Goal: Task Accomplishment & Management: Complete application form

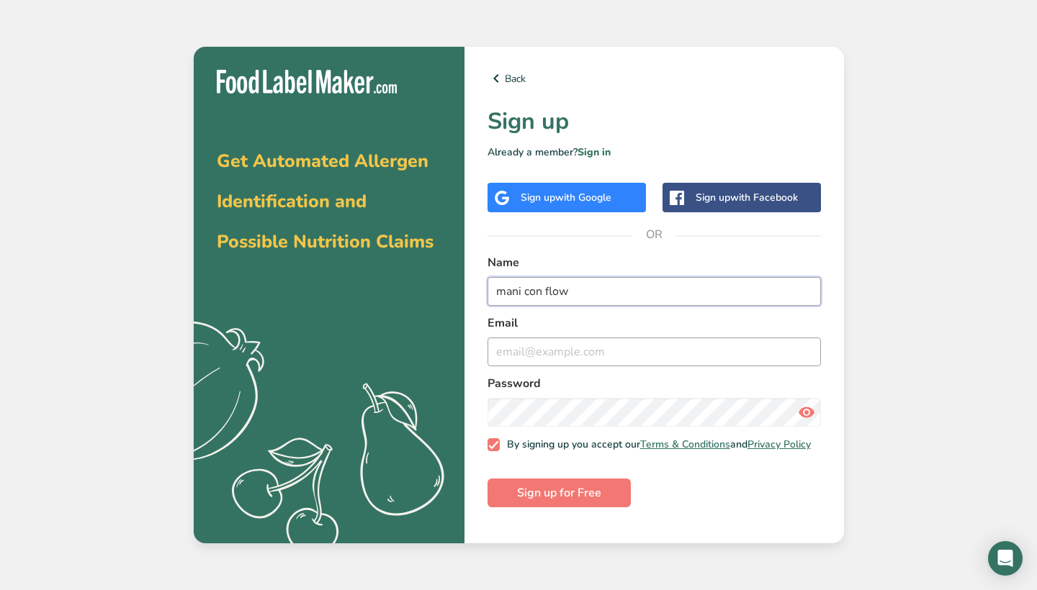
type input "mani con flow"
type input "[EMAIL_ADDRESS][DOMAIN_NAME]"
click at [743, 491] on form "Name mani con flow Email [EMAIL_ADDRESS][DOMAIN_NAME] Password By signing up yo…" at bounding box center [654, 380] width 333 height 253
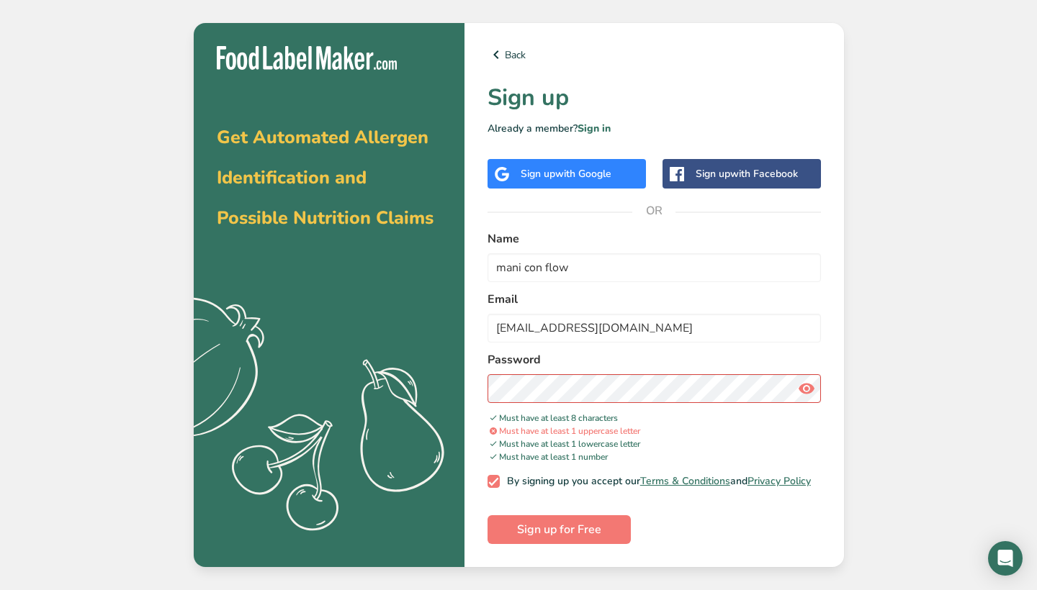
click at [808, 383] on icon at bounding box center [806, 389] width 17 height 26
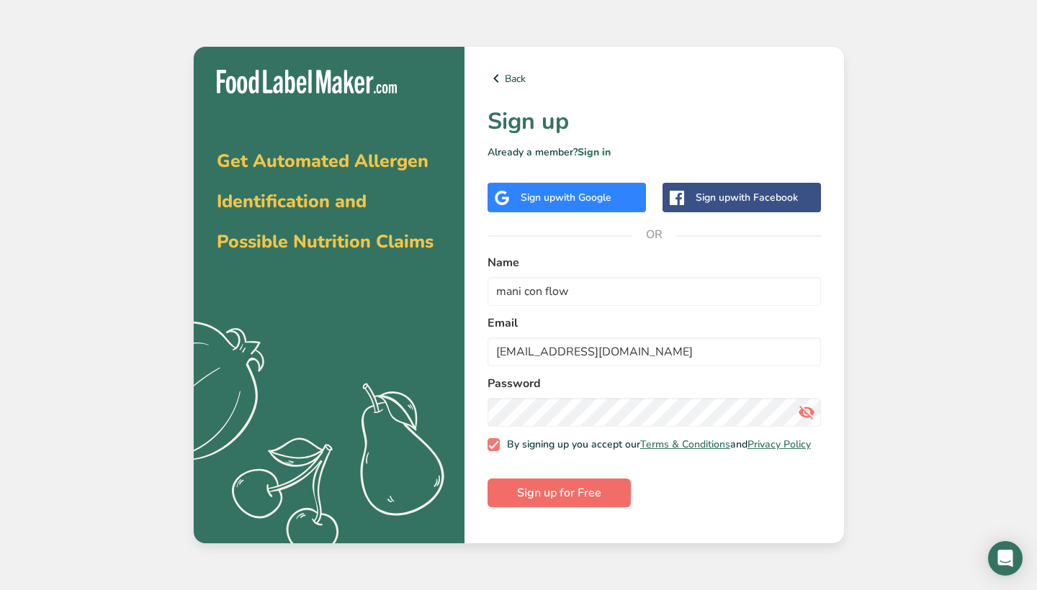
click at [551, 501] on span "Sign up for Free" at bounding box center [559, 493] width 84 height 17
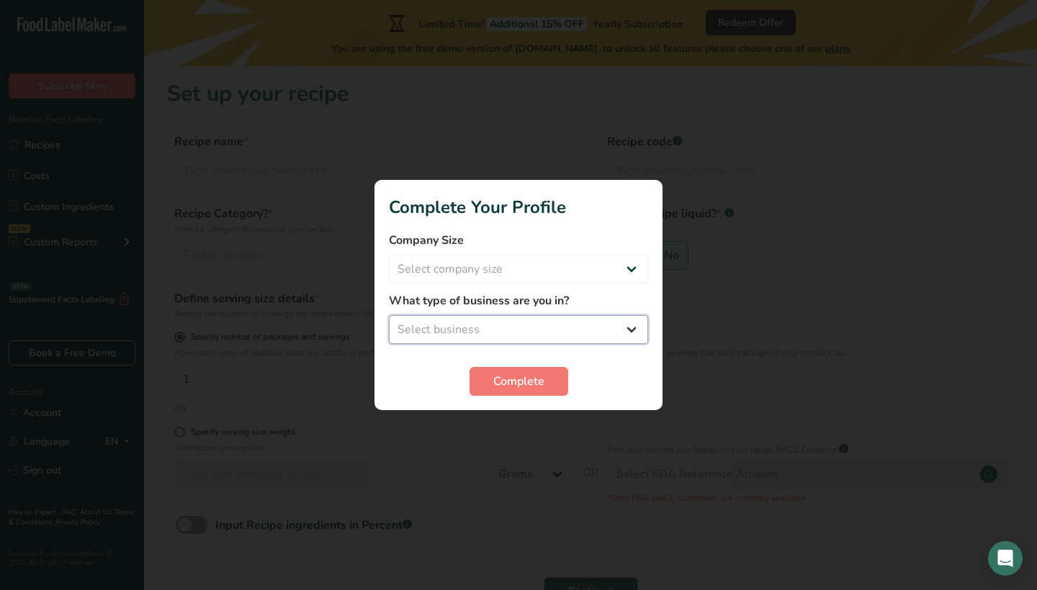
select select "1"
click at [511, 387] on span "Complete" at bounding box center [518, 381] width 51 height 17
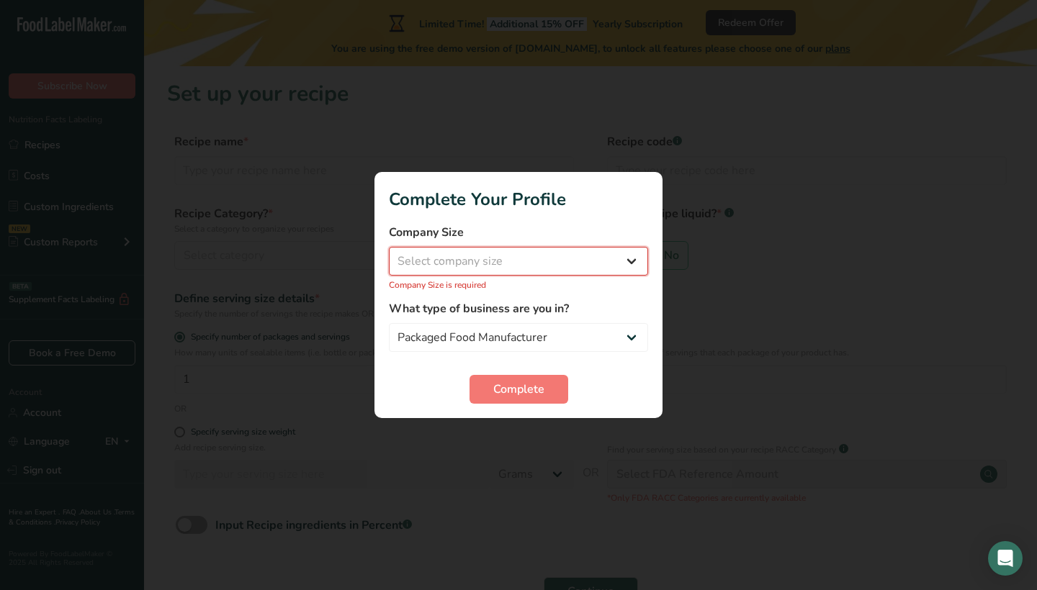
select select "1"
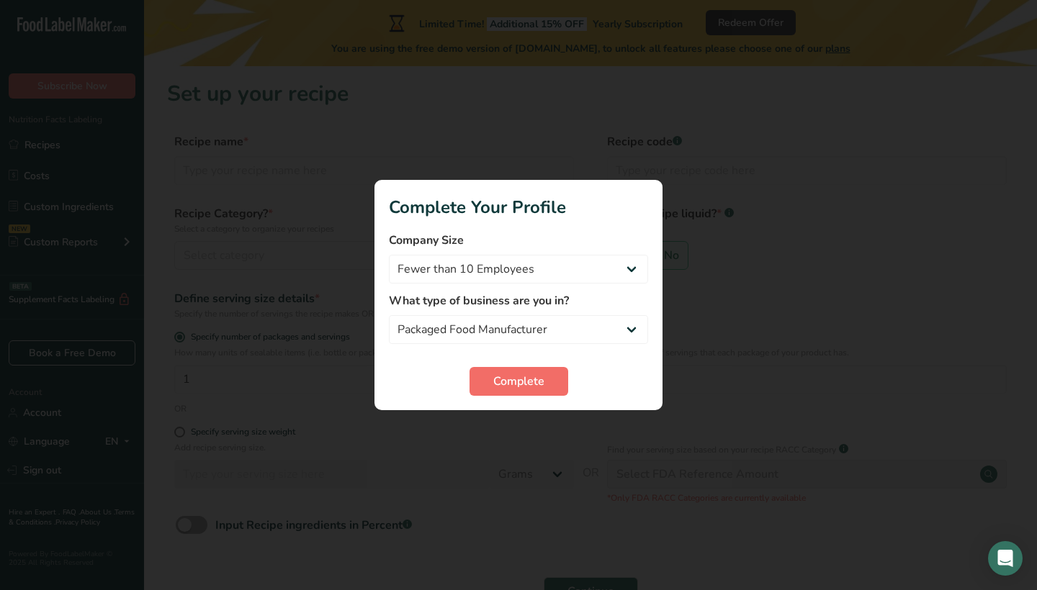
click at [522, 379] on span "Complete" at bounding box center [518, 381] width 51 height 17
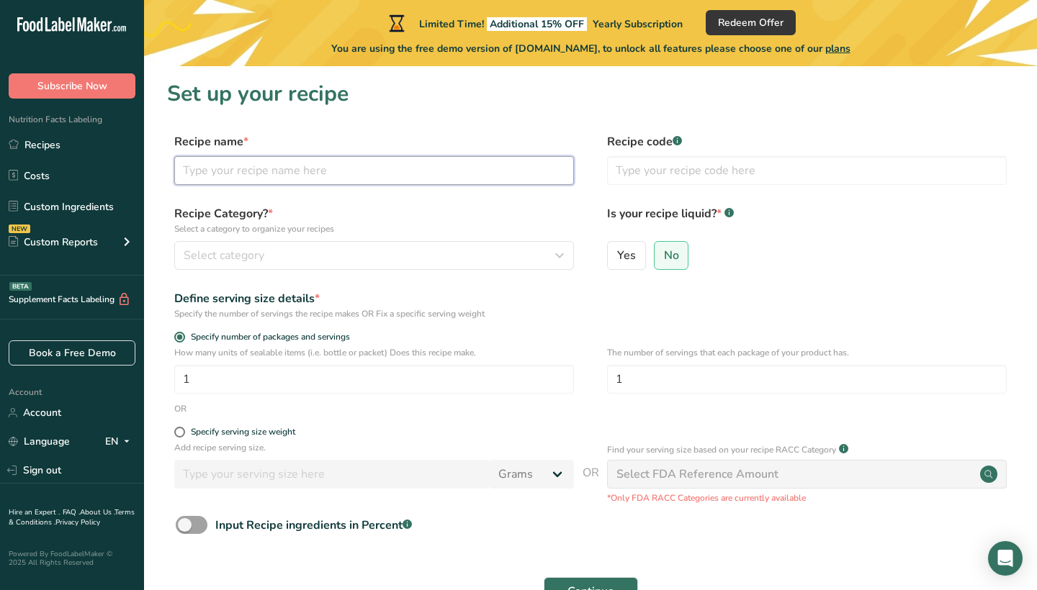
click at [338, 178] on input "text" at bounding box center [374, 170] width 400 height 29
type input "mani con flow"
click at [408, 210] on label "Recipe Category? * Select a category to organize your recipes" at bounding box center [374, 220] width 400 height 30
click at [562, 256] on icon "button" at bounding box center [559, 256] width 17 height 26
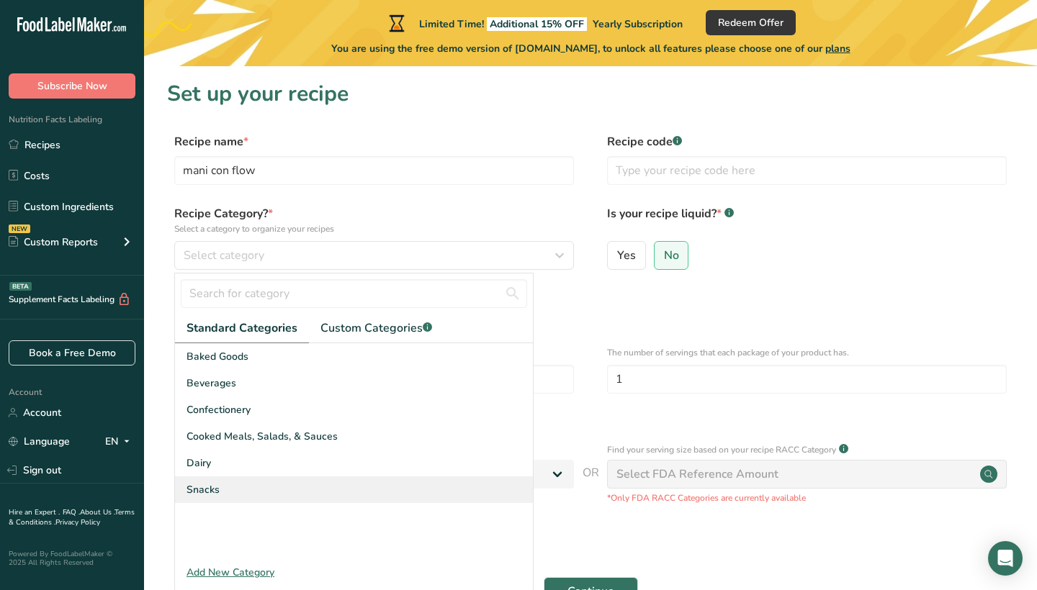
click at [257, 481] on div "Snacks" at bounding box center [354, 490] width 358 height 27
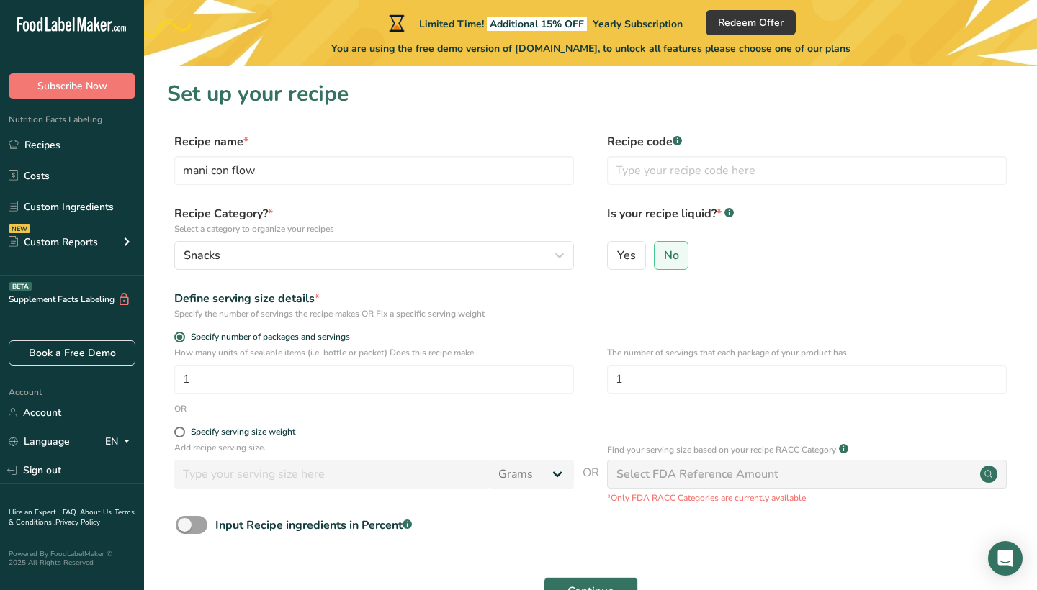
click at [668, 274] on div "No" at bounding box center [671, 259] width 35 height 37
click at [673, 261] on span "No" at bounding box center [671, 255] width 15 height 14
click at [664, 260] on input "No" at bounding box center [659, 255] width 9 height 9
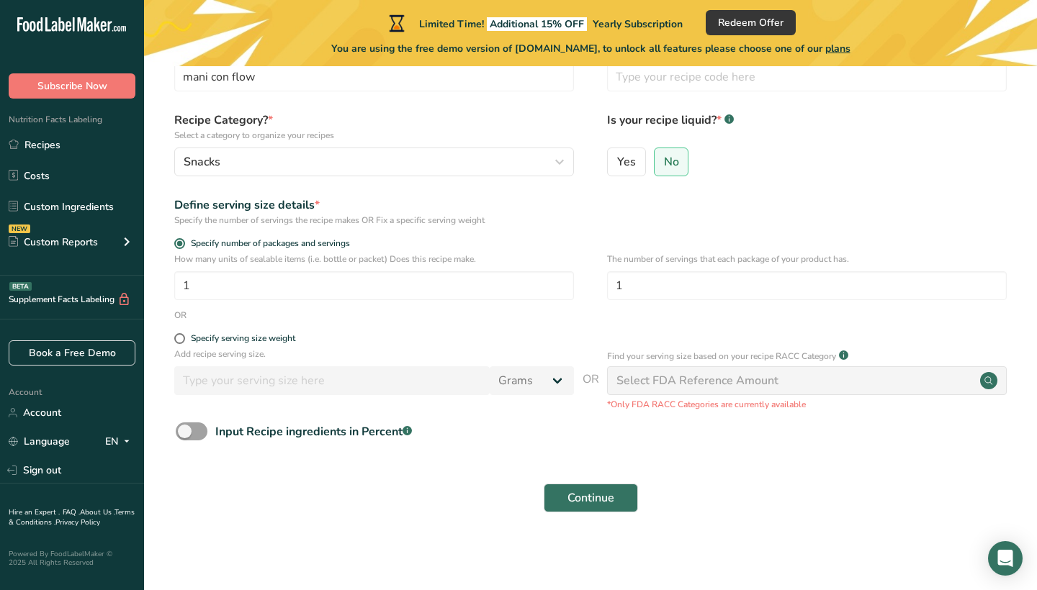
scroll to position [93, 0]
click at [192, 427] on span at bounding box center [192, 432] width 32 height 18
click at [185, 428] on input "Input Recipe ingredients in Percent .a-a{fill:#347362;}.b-a{fill:#fff;}" at bounding box center [180, 432] width 9 height 9
checkbox input "true"
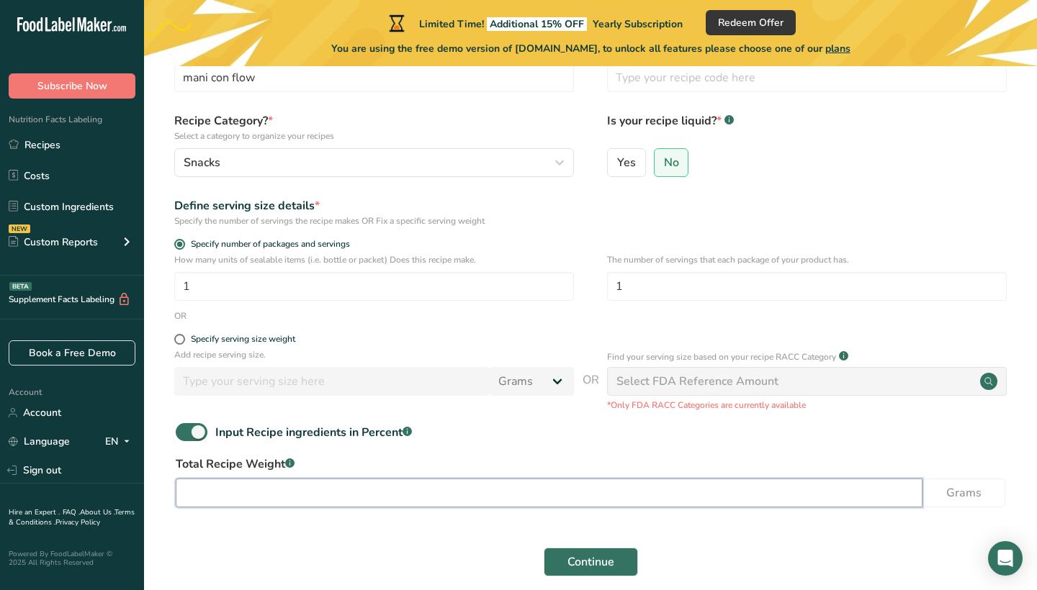
click at [693, 498] on input "number" at bounding box center [549, 493] width 747 height 29
type input "200"
click at [780, 382] on div "Select FDA Reference Amount" at bounding box center [807, 381] width 400 height 29
click at [991, 384] on icon at bounding box center [988, 381] width 8 height 8
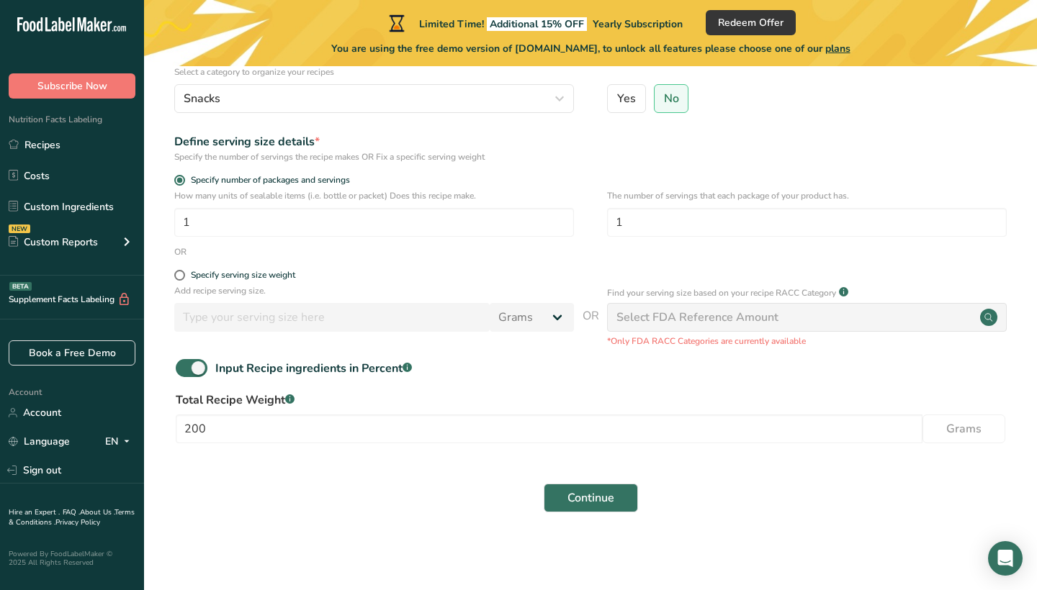
scroll to position [156, 0]
click at [600, 505] on span "Continue" at bounding box center [590, 498] width 47 height 17
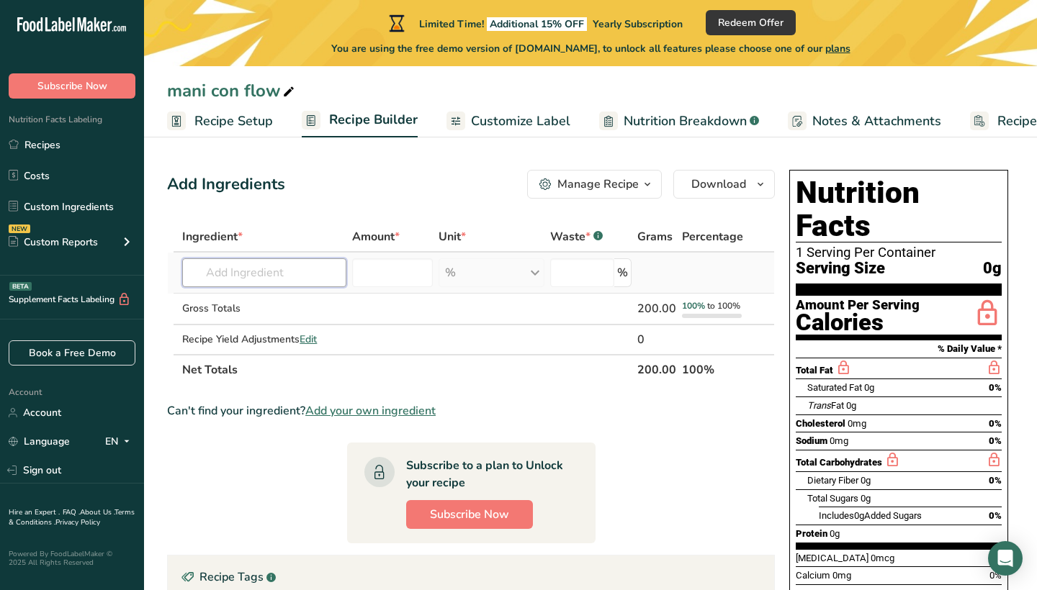
click at [301, 277] on input "text" at bounding box center [264, 273] width 164 height 29
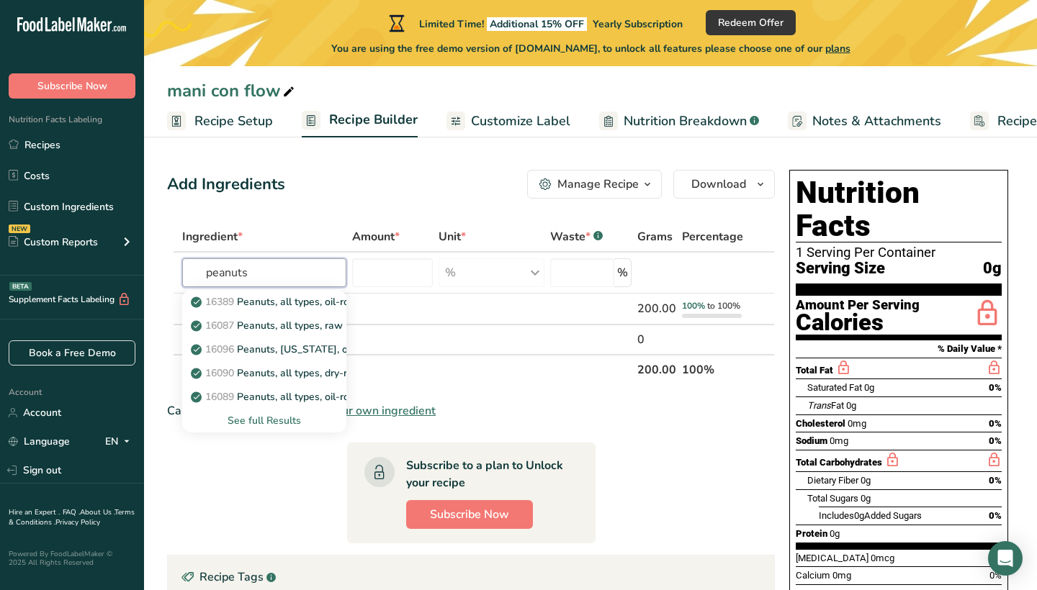
type input "peanuts"
click at [631, 451] on section "Ingredient * Amount * Unit * Waste * .a-a{fill:#347362;}.b-a{fill:#fff;} Grams …" at bounding box center [471, 495] width 608 height 547
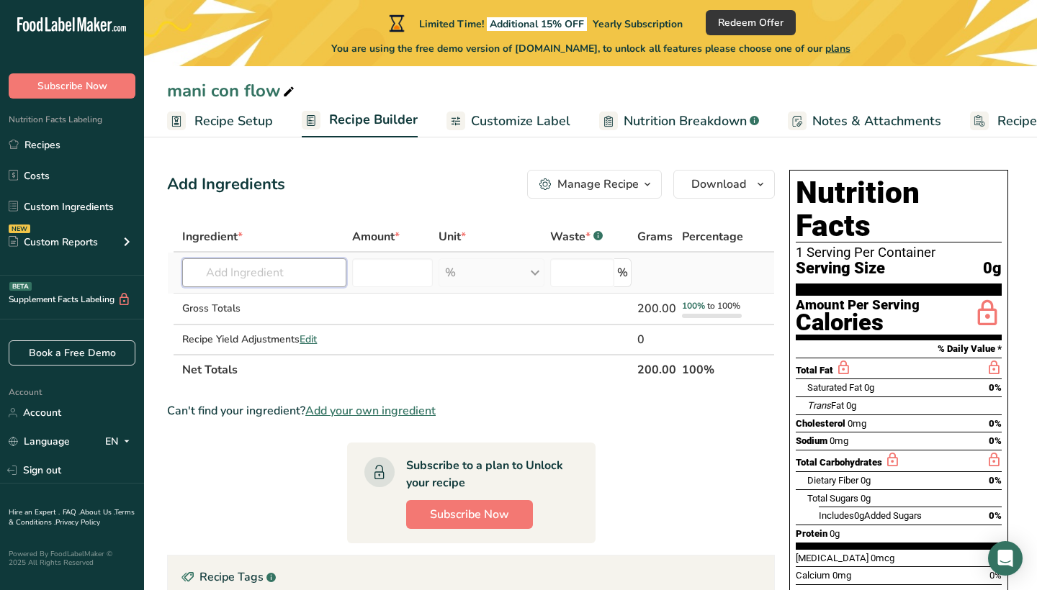
click at [232, 277] on input "text" at bounding box center [264, 273] width 164 height 29
type input "peanuts and sugar"
click at [270, 450] on section "Ingredient * Amount * Unit * Waste * .a-a{fill:#347362;}.b-a{fill:#fff;} Grams …" at bounding box center [471, 495] width 608 height 547
click at [397, 277] on input "number" at bounding box center [392, 273] width 81 height 29
click at [536, 278] on div "% Weight Units g kg mg See more Volume Units l Volume units require a density c…" at bounding box center [492, 273] width 106 height 29
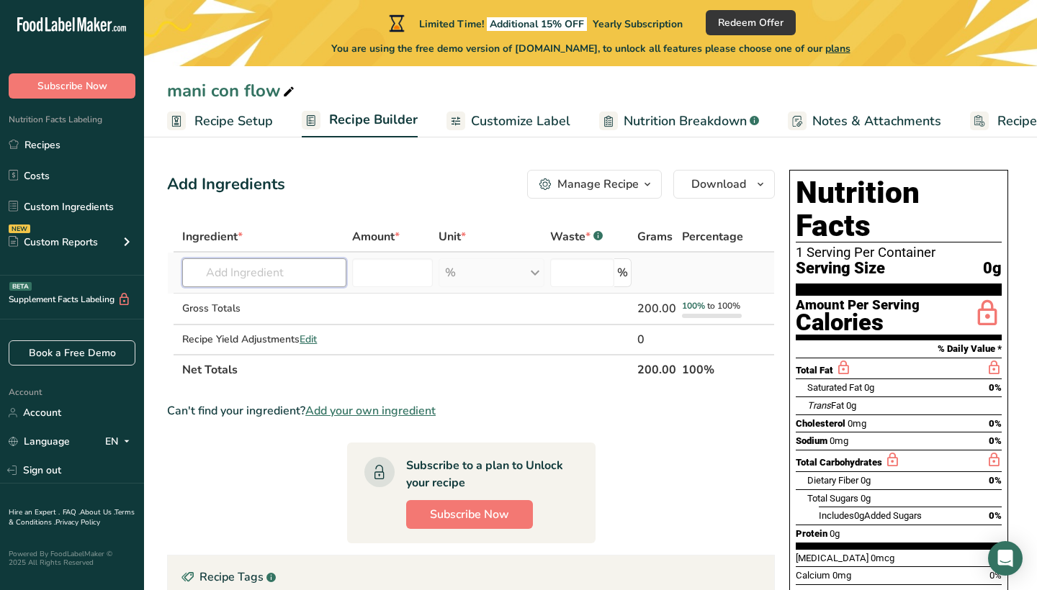
click at [246, 274] on input "text" at bounding box center [264, 273] width 164 height 29
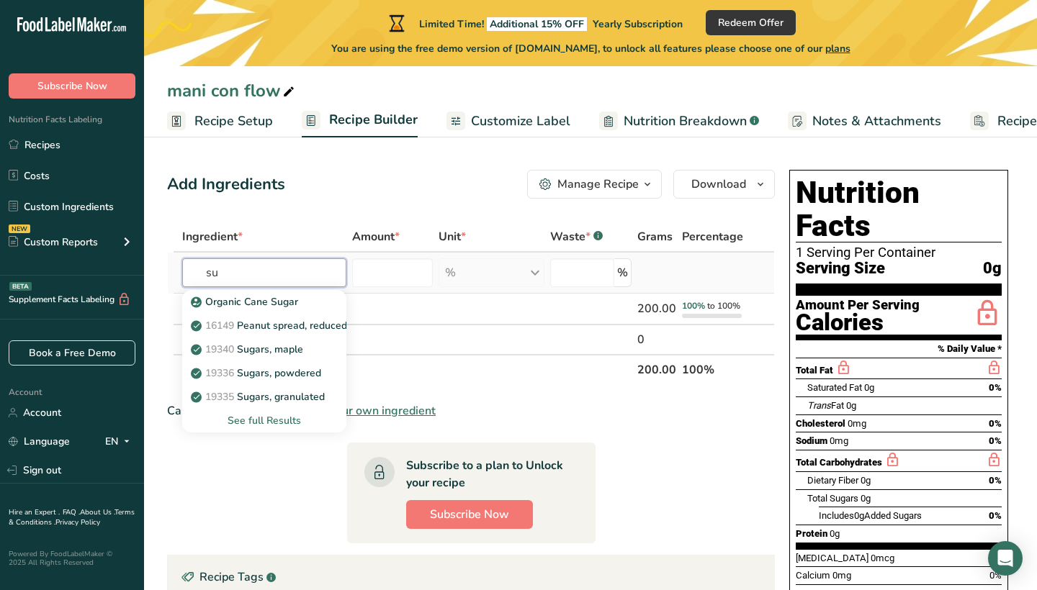
type input "s"
type input "peanuts"
click at [250, 426] on div "See full Results" at bounding box center [264, 420] width 141 height 15
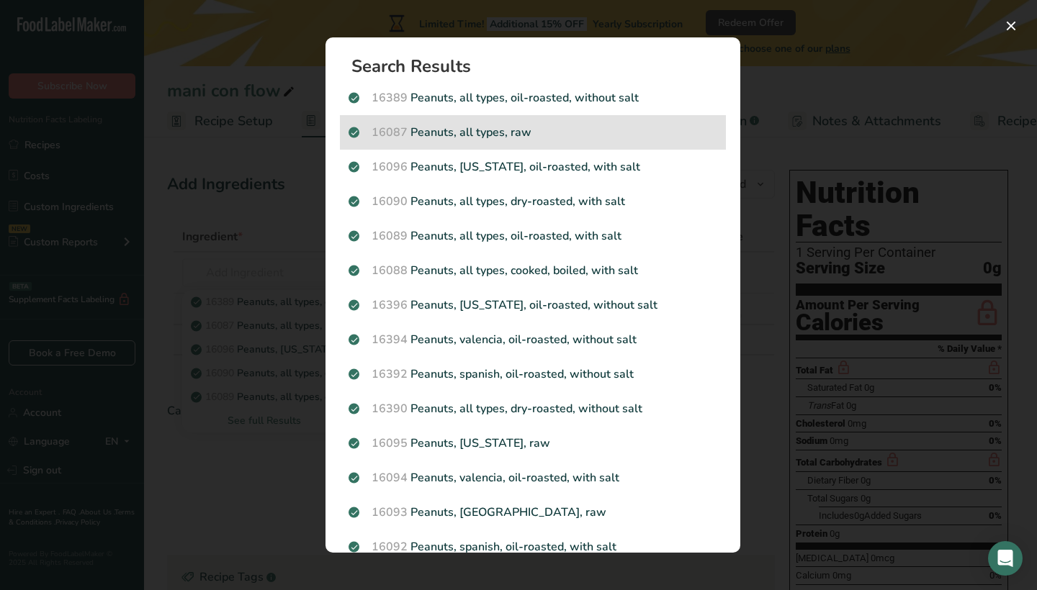
click at [514, 136] on p "16087 Peanuts, all types, raw" at bounding box center [533, 132] width 369 height 17
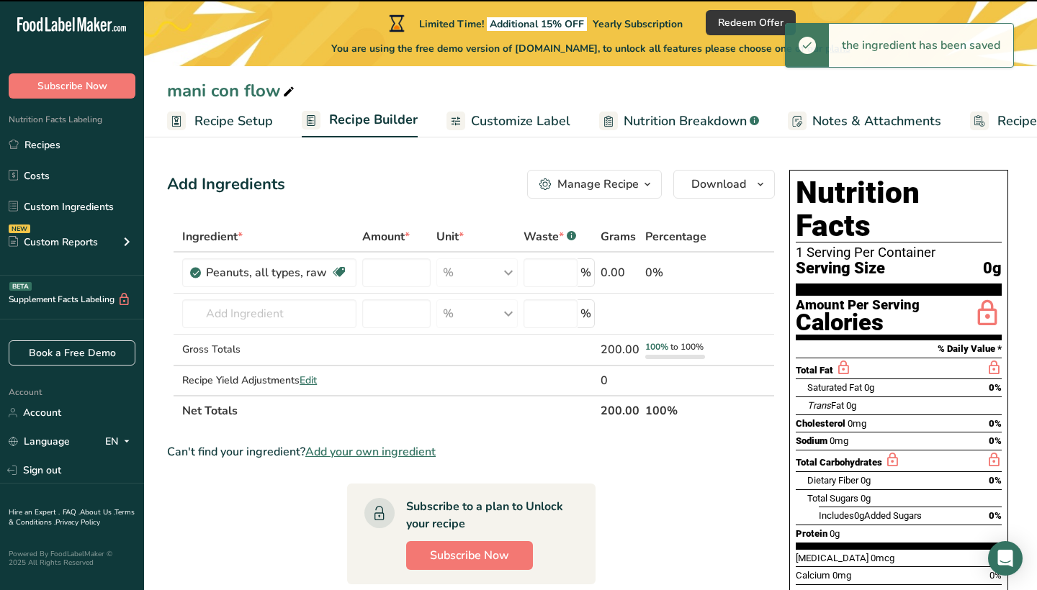
type input "0"
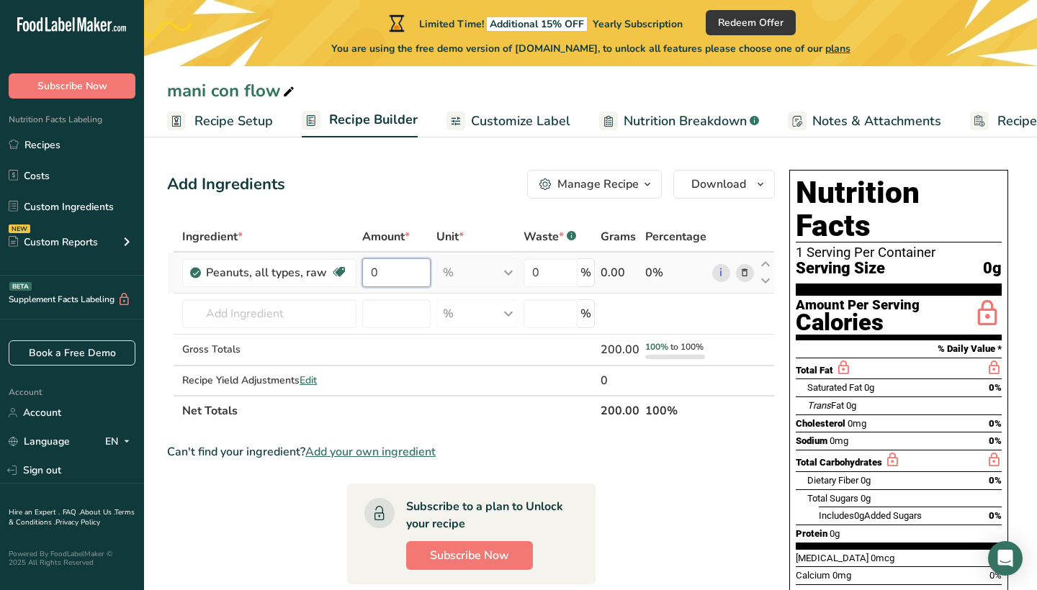
click at [397, 275] on input "0" at bounding box center [396, 273] width 69 height 29
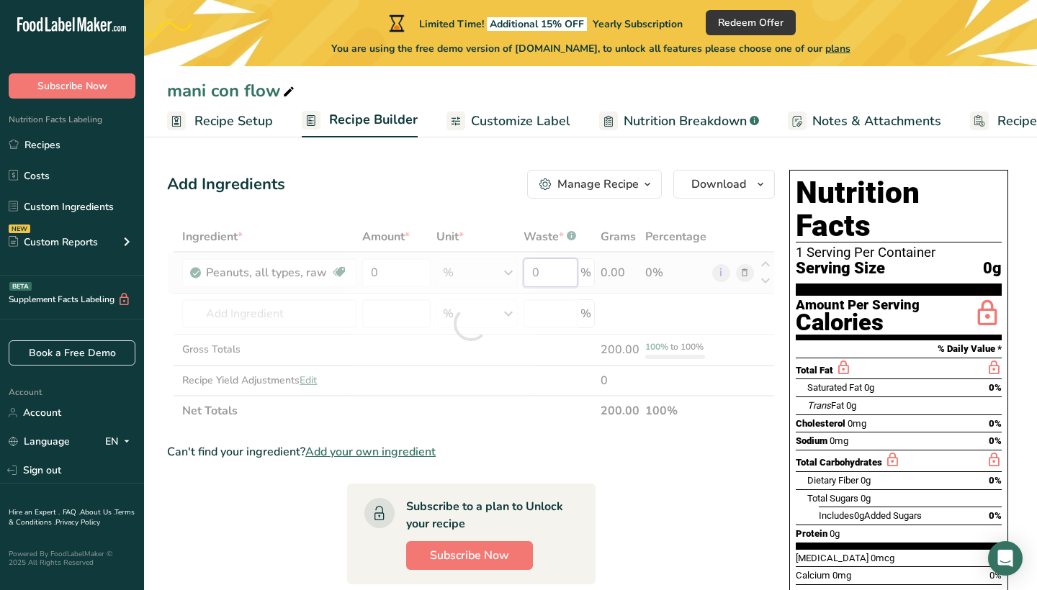
click at [554, 277] on div "Ingredient * Amount * Unit * Waste * .a-a{fill:#347362;}.b-a{fill:#fff;} Grams …" at bounding box center [471, 324] width 608 height 205
click at [297, 320] on div "Ingredient * Amount * Unit * Waste * .a-a{fill:#347362;}.b-a{fill:#fff;} Grams …" at bounding box center [471, 324] width 608 height 205
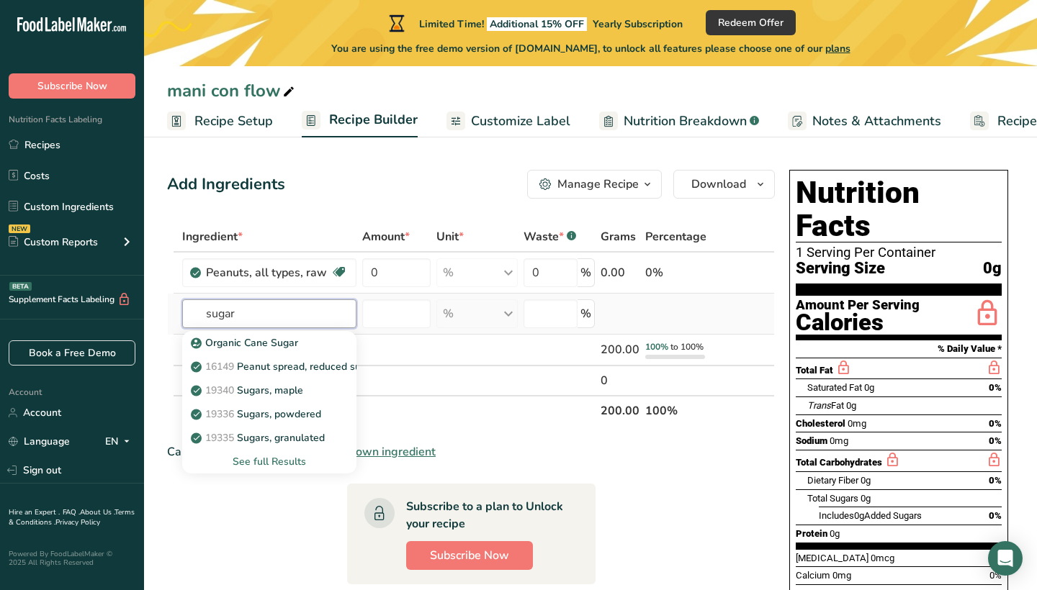
type input "sugar"
click at [268, 462] on div "See full Results" at bounding box center [269, 461] width 150 height 15
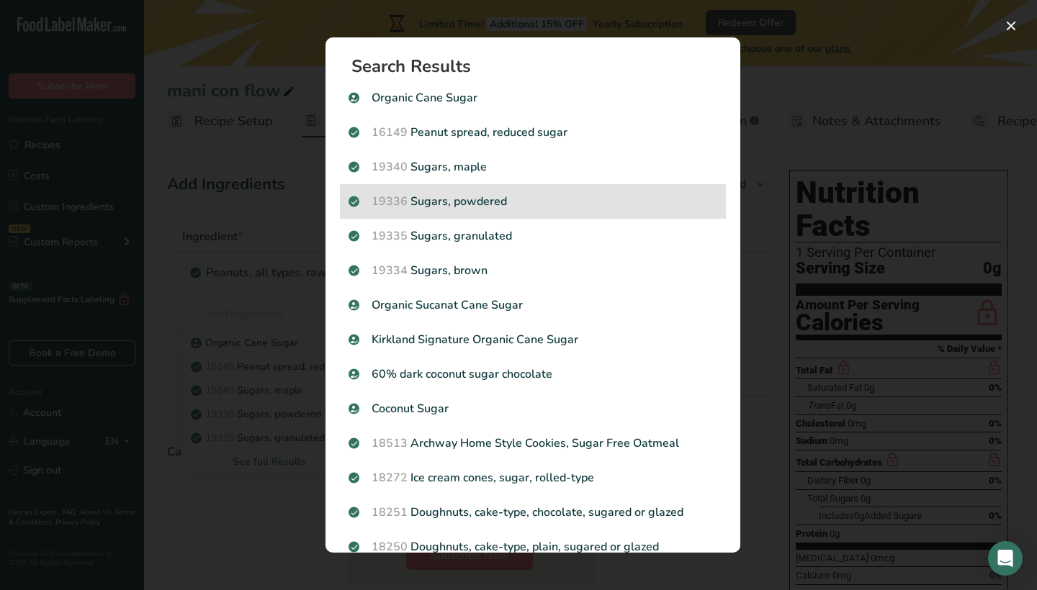
click at [500, 202] on p "19336 Sugars, powdered" at bounding box center [533, 201] width 369 height 17
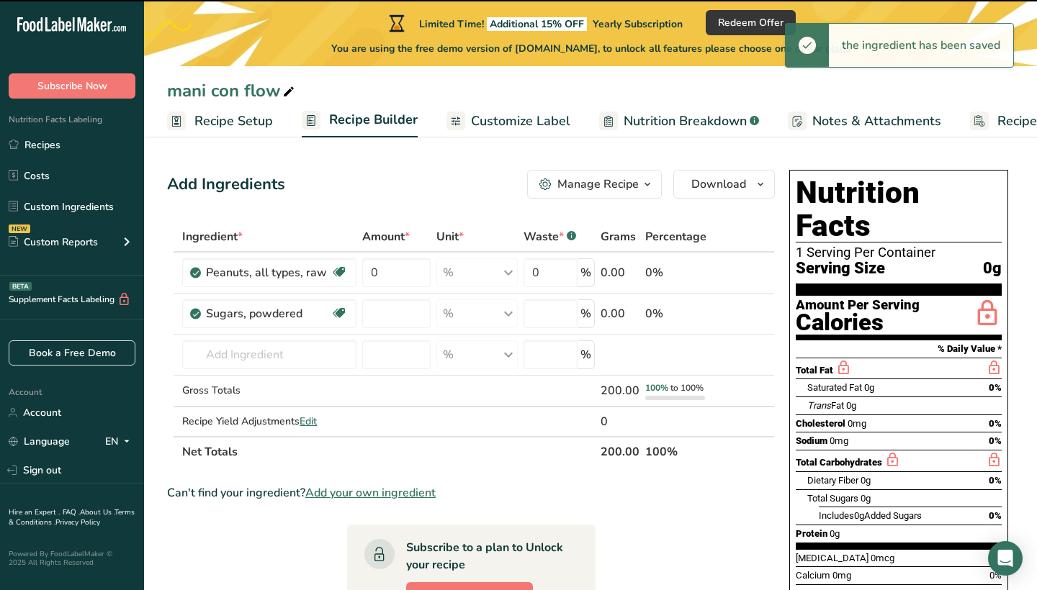
type input "0"
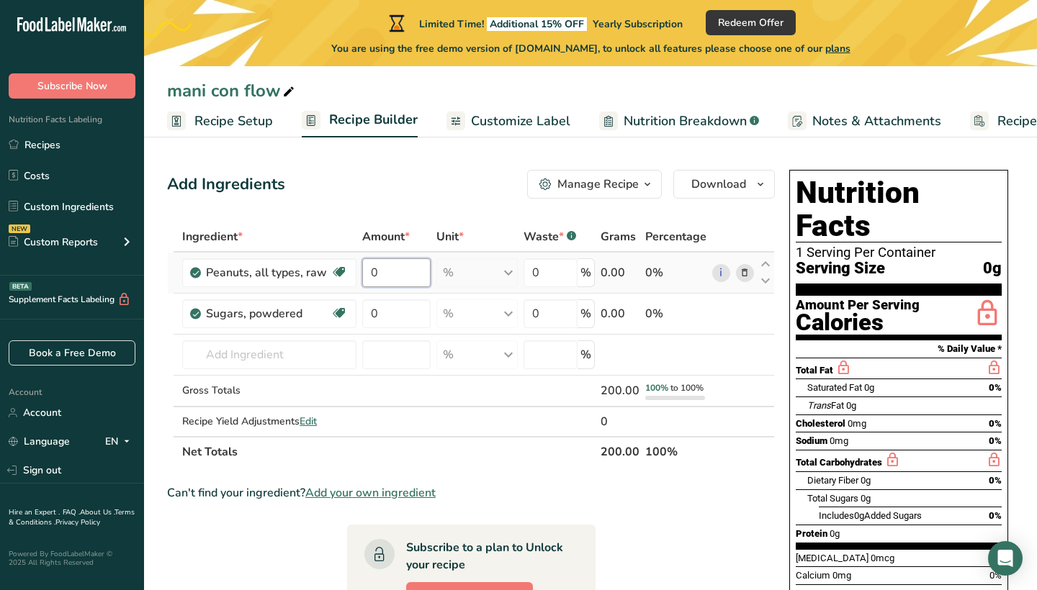
click at [400, 274] on input "0" at bounding box center [396, 273] width 69 height 29
click at [387, 318] on div "Ingredient * Amount * Unit * Waste * .a-a{fill:#347362;}.b-a{fill:#fff;} Grams …" at bounding box center [471, 345] width 608 height 246
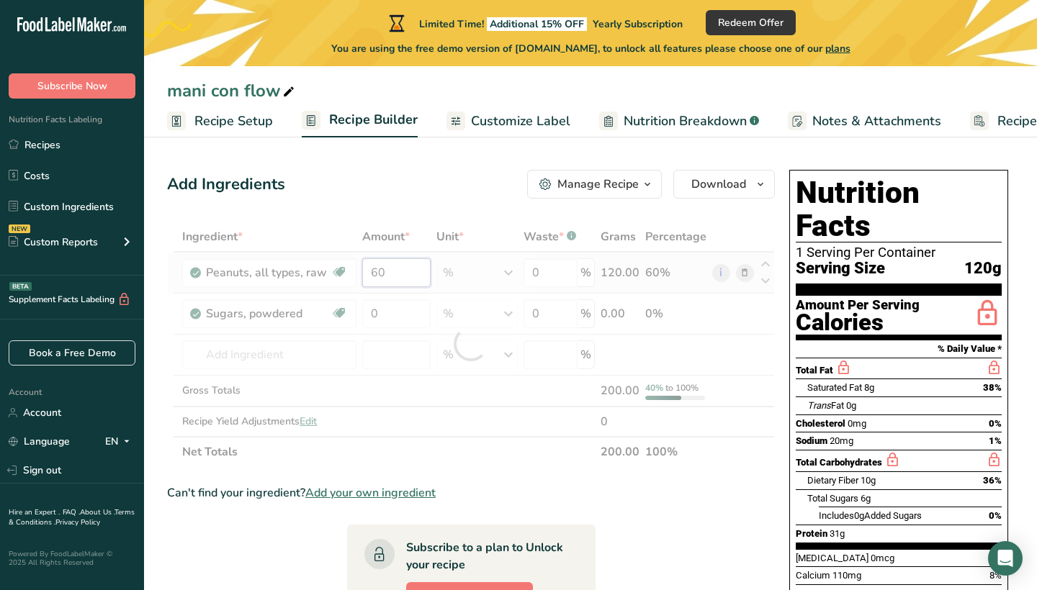
click at [388, 274] on div "Ingredient * Amount * Unit * Waste * .a-a{fill:#347362;}.b-a{fill:#fff;} Grams …" at bounding box center [471, 345] width 608 height 246
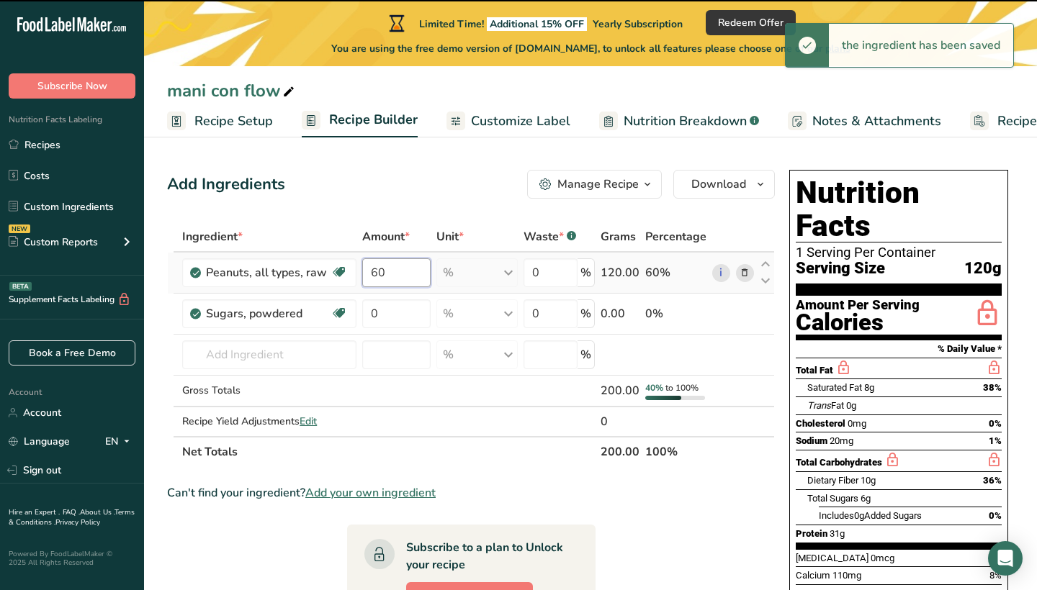
type input "6"
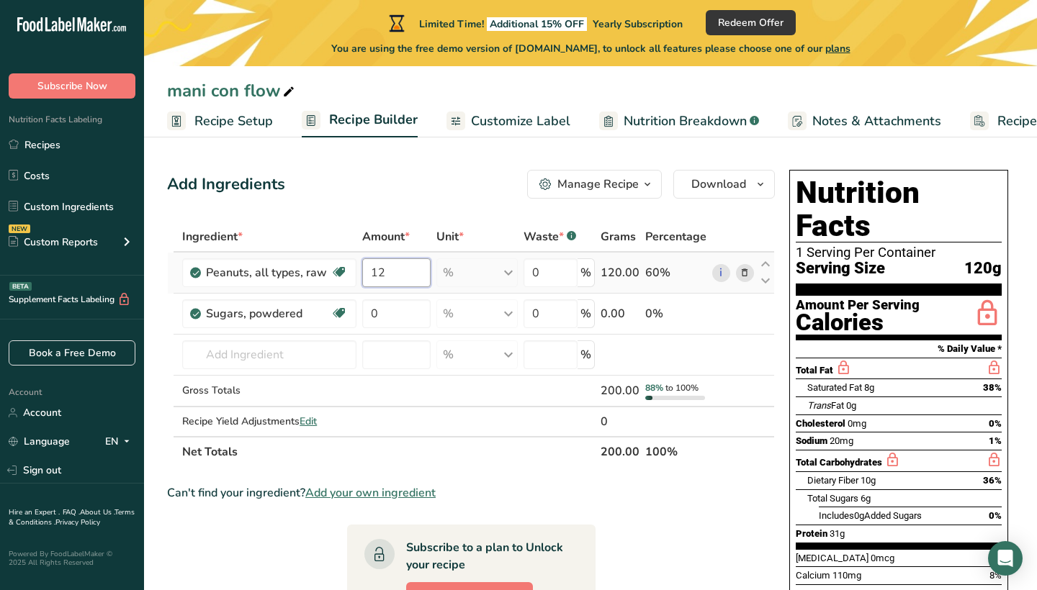
type input "1"
click at [397, 316] on div "Ingredient * Amount * Unit * Waste * .a-a{fill:#347362;}.b-a{fill:#fff;} Grams …" at bounding box center [471, 345] width 608 height 246
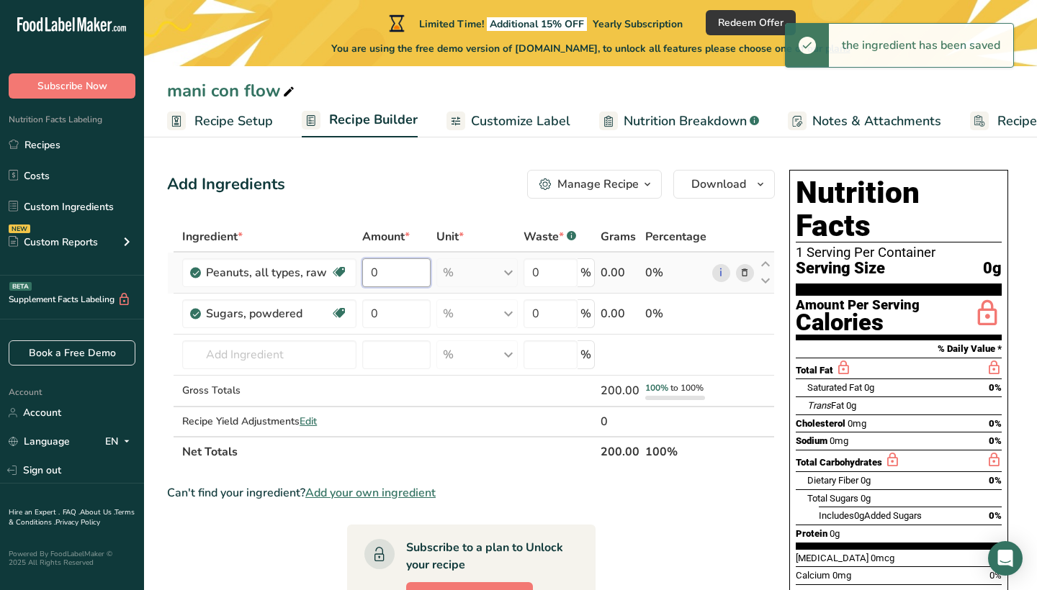
click at [393, 274] on div "Ingredient * Amount * Unit * Waste * .a-a{fill:#347362;}.b-a{fill:#fff;} Grams …" at bounding box center [471, 345] width 608 height 246
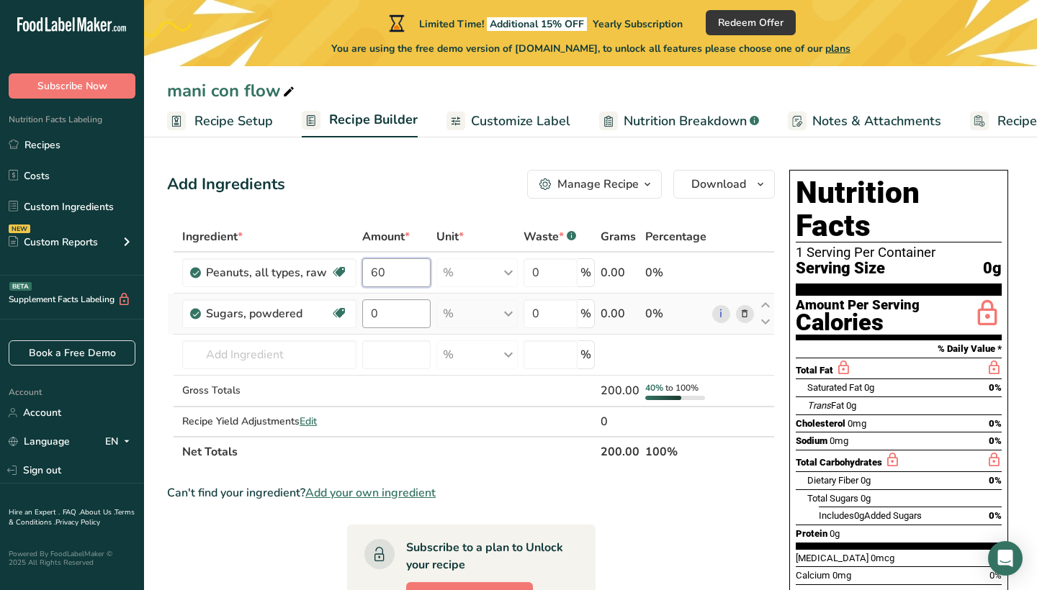
type input "60"
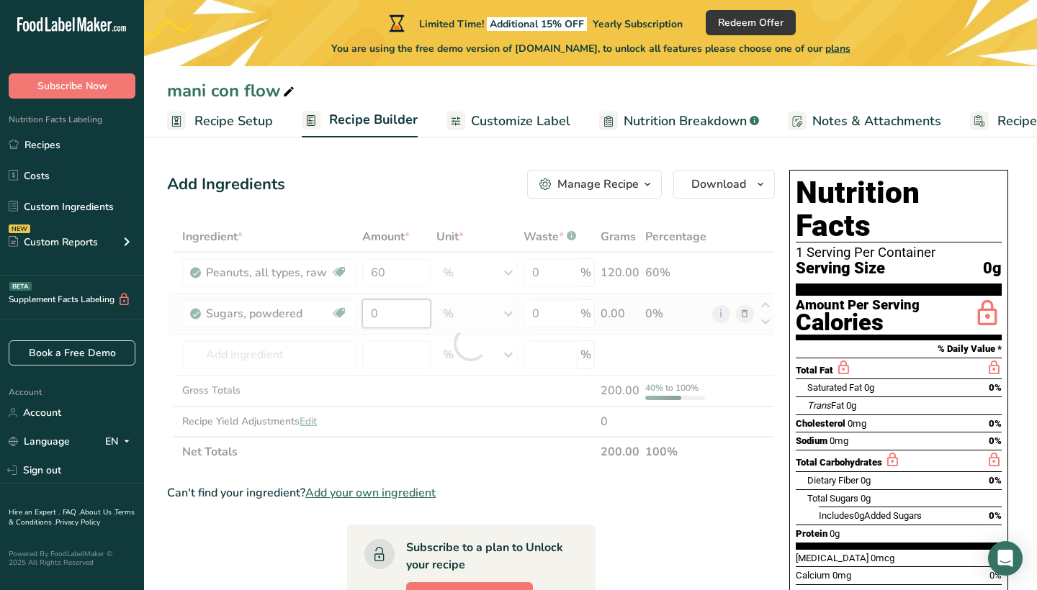
click at [397, 318] on div "Ingredient * Amount * Unit * Waste * .a-a{fill:#347362;}.b-a{fill:#fff;} Grams …" at bounding box center [471, 345] width 608 height 246
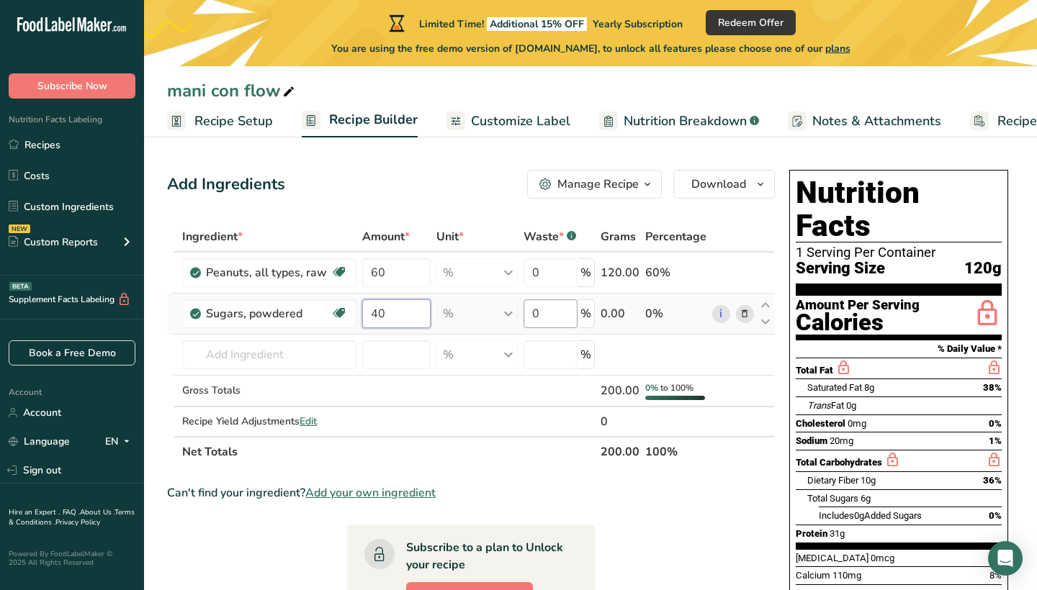
type input "40"
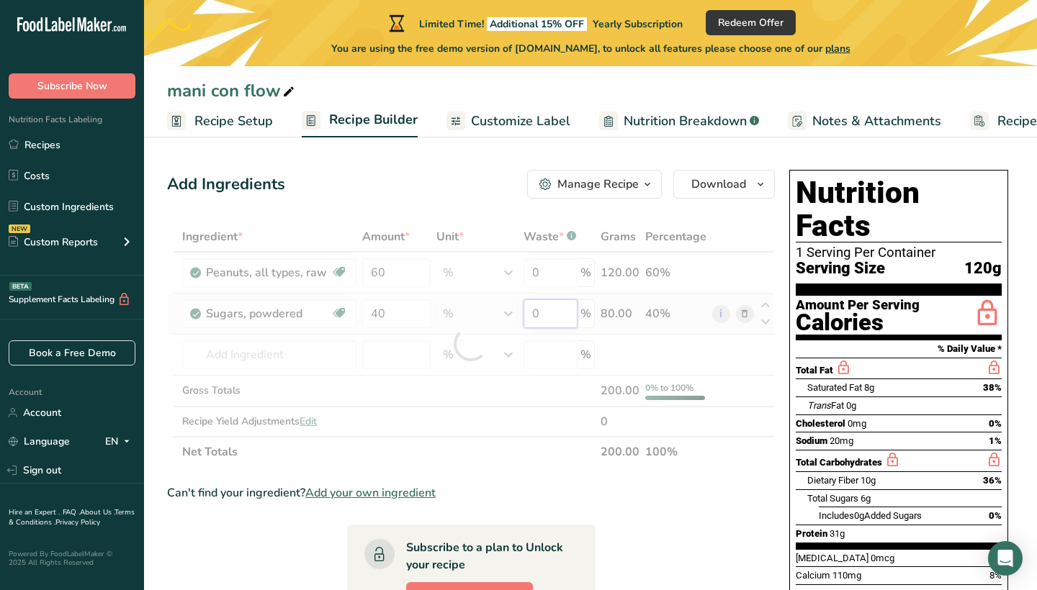
click at [561, 316] on div "Ingredient * Amount * Unit * Waste * .a-a{fill:#347362;}.b-a{fill:#fff;} Grams …" at bounding box center [471, 345] width 608 height 246
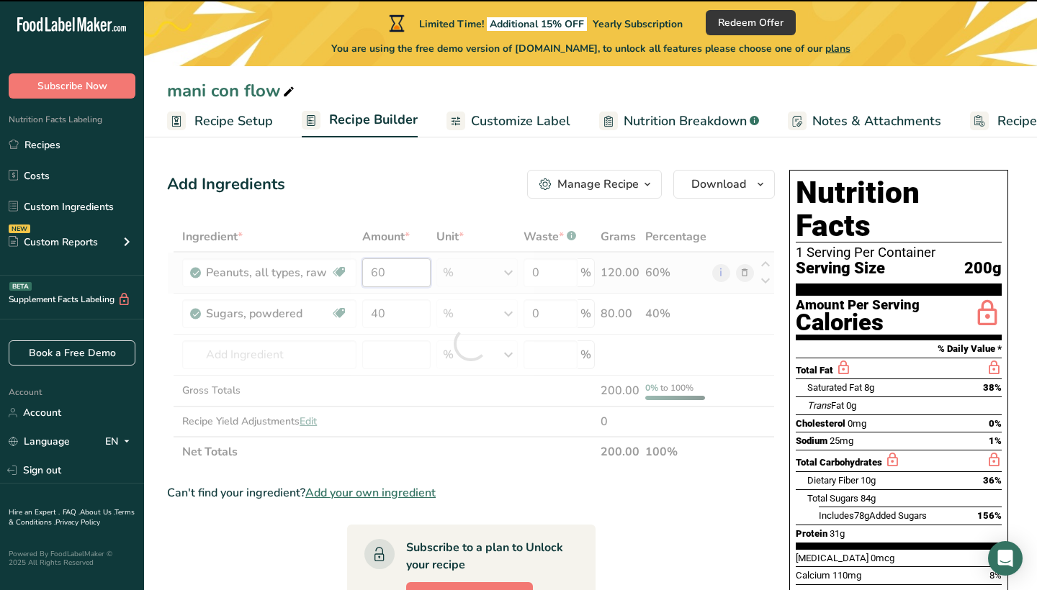
click at [391, 277] on div "Ingredient * Amount * Unit * Waste * .a-a{fill:#347362;}.b-a{fill:#fff;} Grams …" at bounding box center [471, 345] width 608 height 246
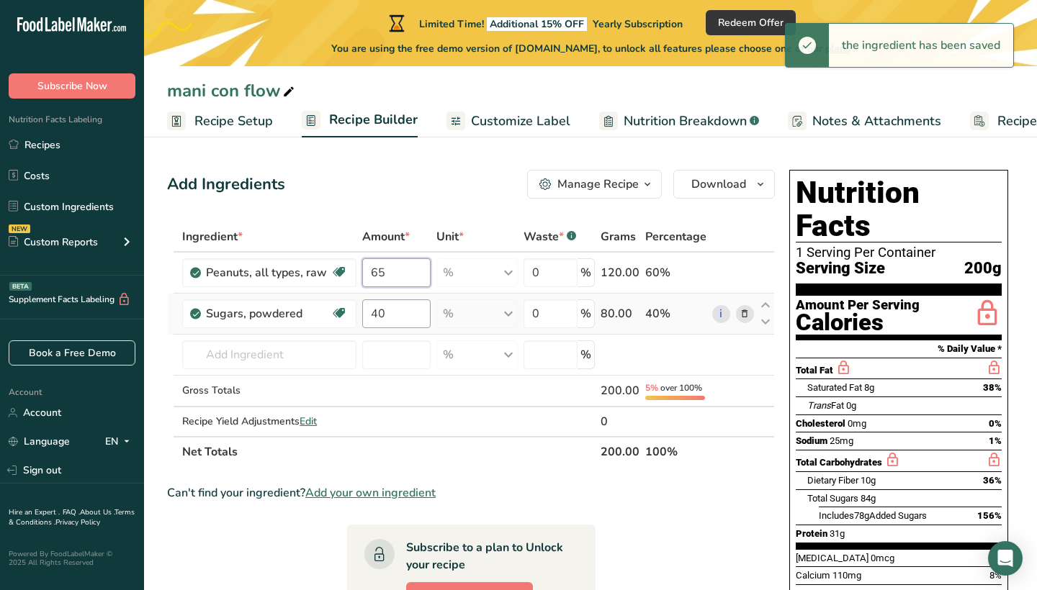
type input "65"
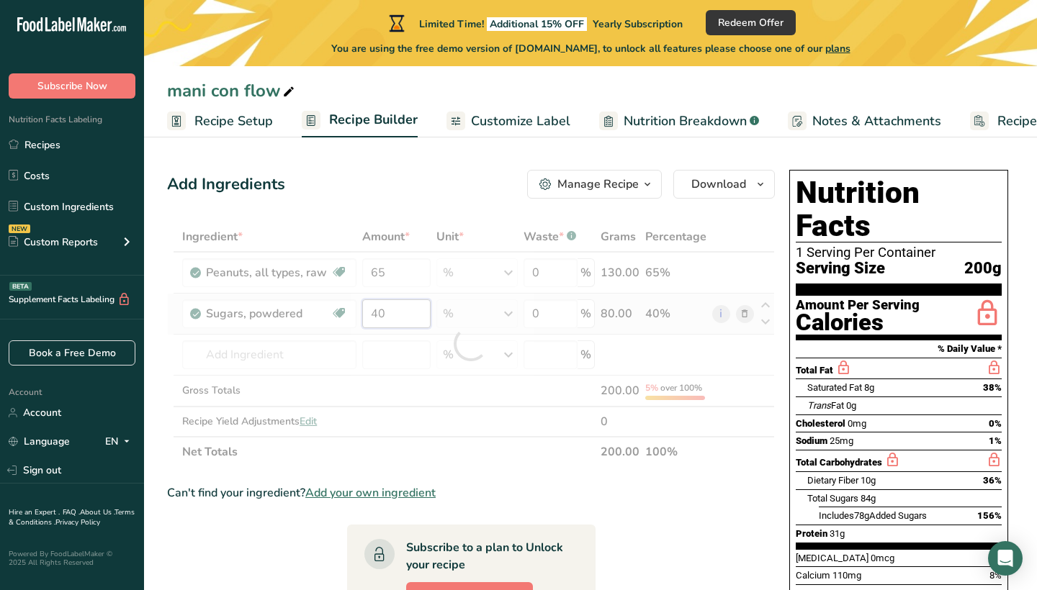
click at [390, 315] on div "Ingredient * Amount * Unit * Waste * .a-a{fill:#347362;}.b-a{fill:#fff;} Grams …" at bounding box center [471, 345] width 608 height 246
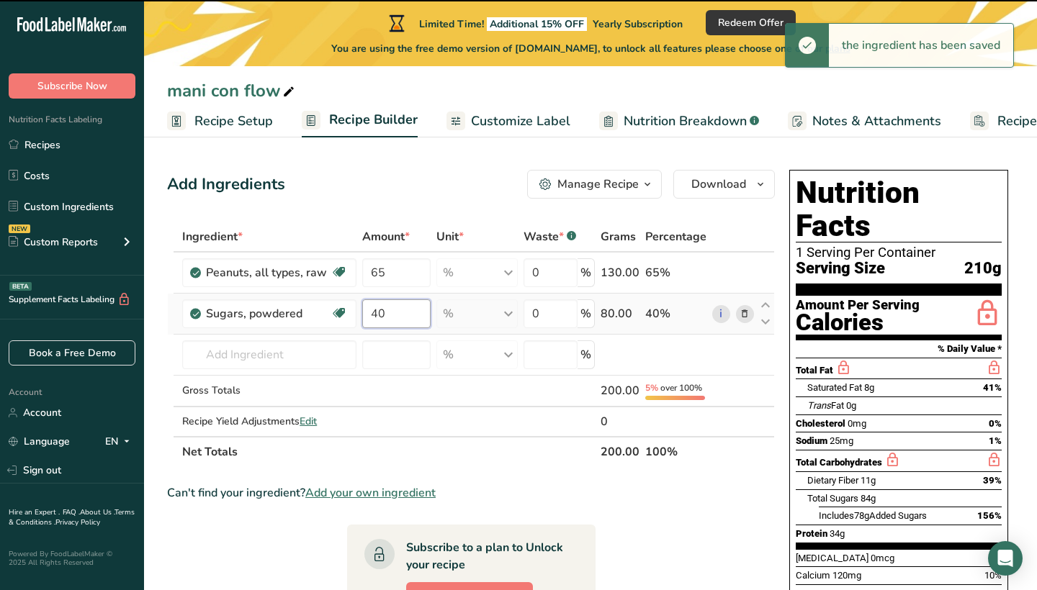
type input "4"
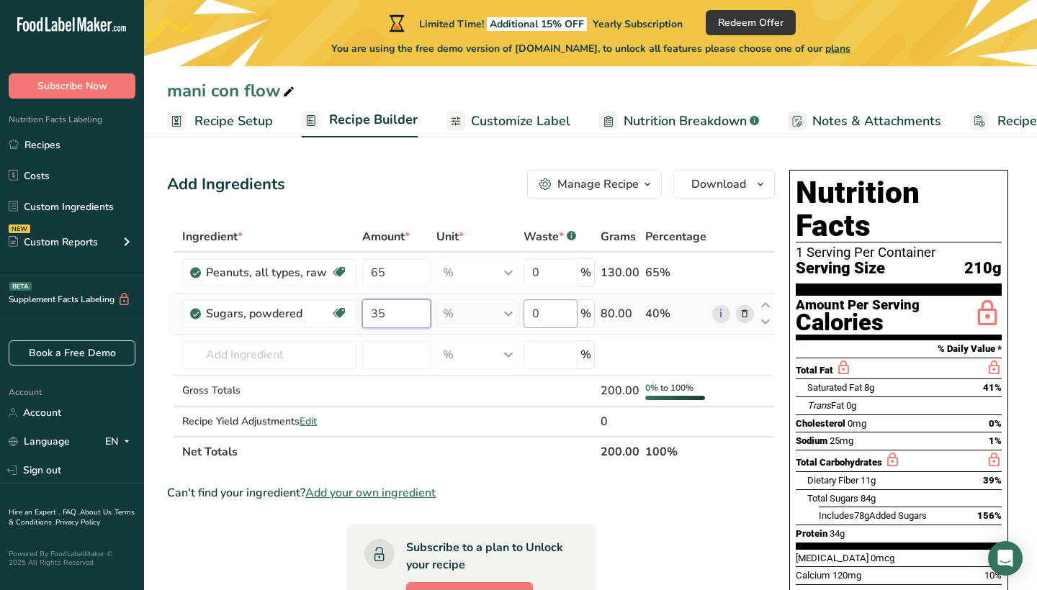
type input "35"
click at [556, 318] on div "Ingredient * Amount * Unit * Waste * .a-a{fill:#347362;}.b-a{fill:#fff;} Grams …" at bounding box center [471, 345] width 608 height 246
click at [391, 273] on div "Ingredient * Amount * Unit * Waste * .a-a{fill:#347362;}.b-a{fill:#fff;} Grams …" at bounding box center [471, 345] width 608 height 246
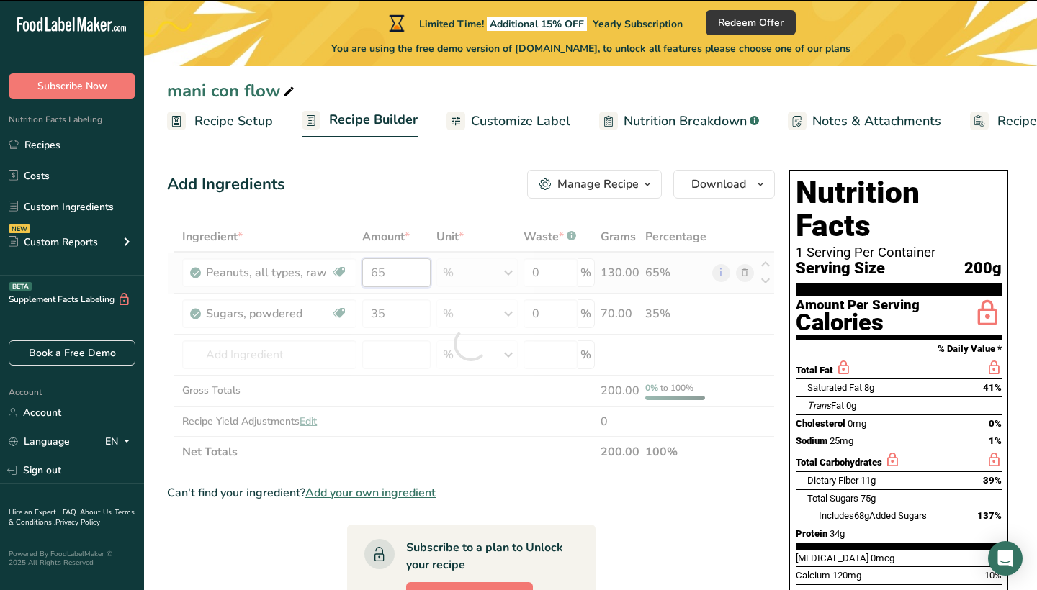
type input "6"
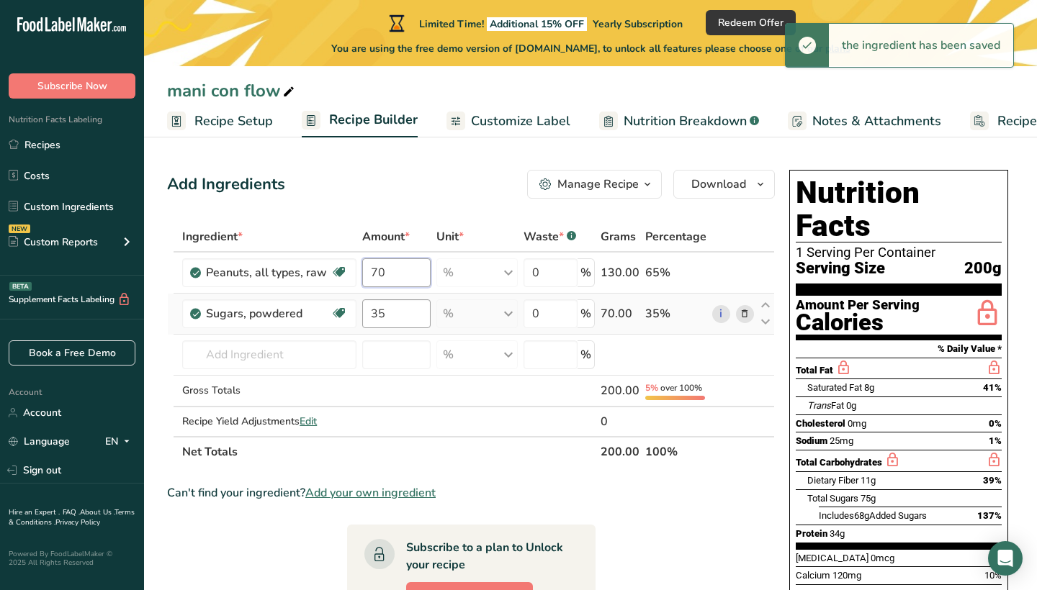
type input "70"
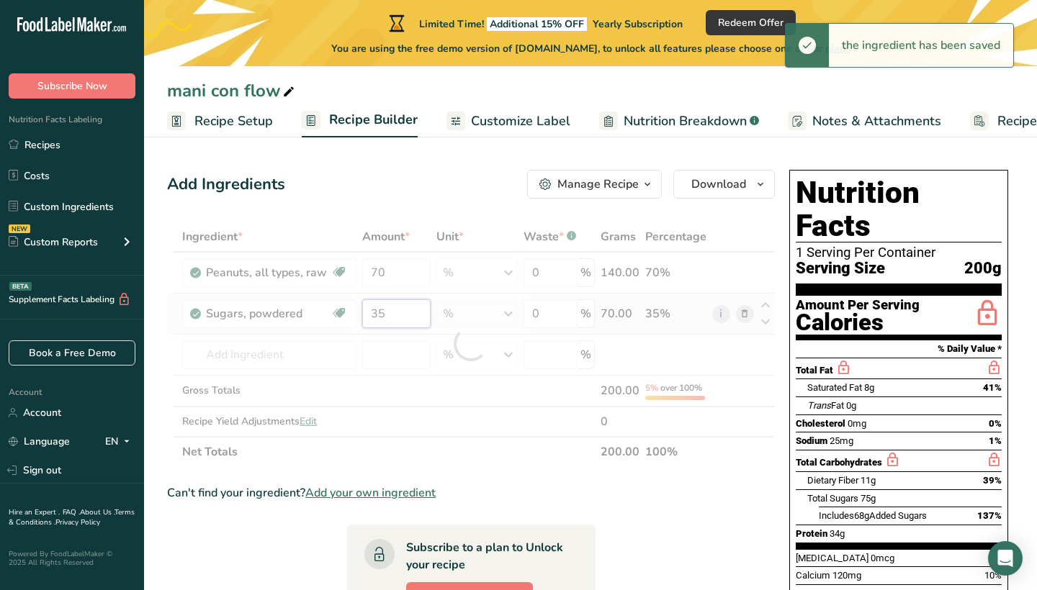
click at [388, 318] on div "Ingredient * Amount * Unit * Waste * .a-a{fill:#347362;}.b-a{fill:#fff;} Grams …" at bounding box center [471, 345] width 608 height 246
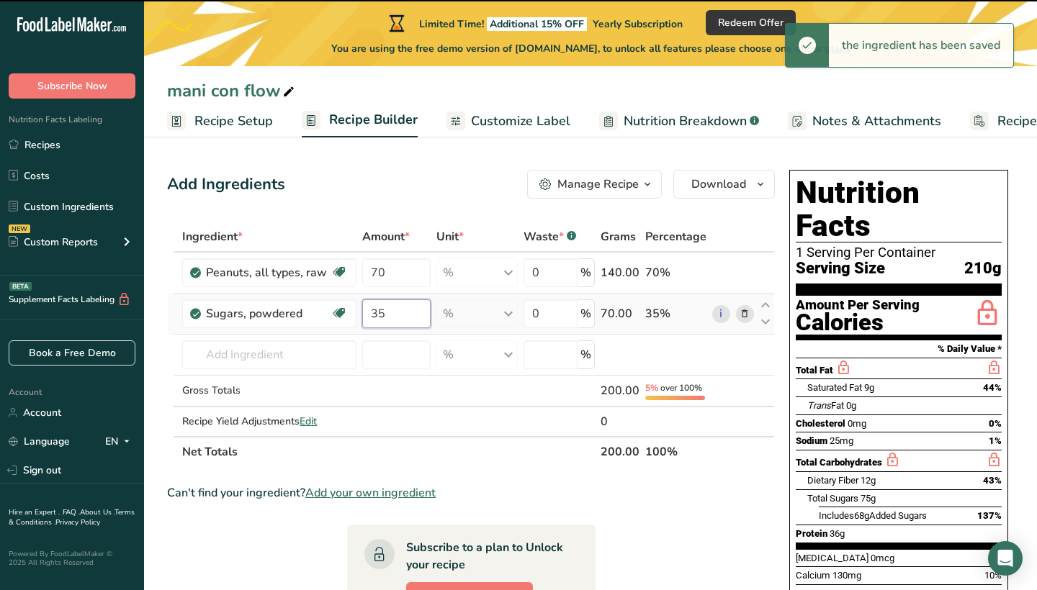
type input "3"
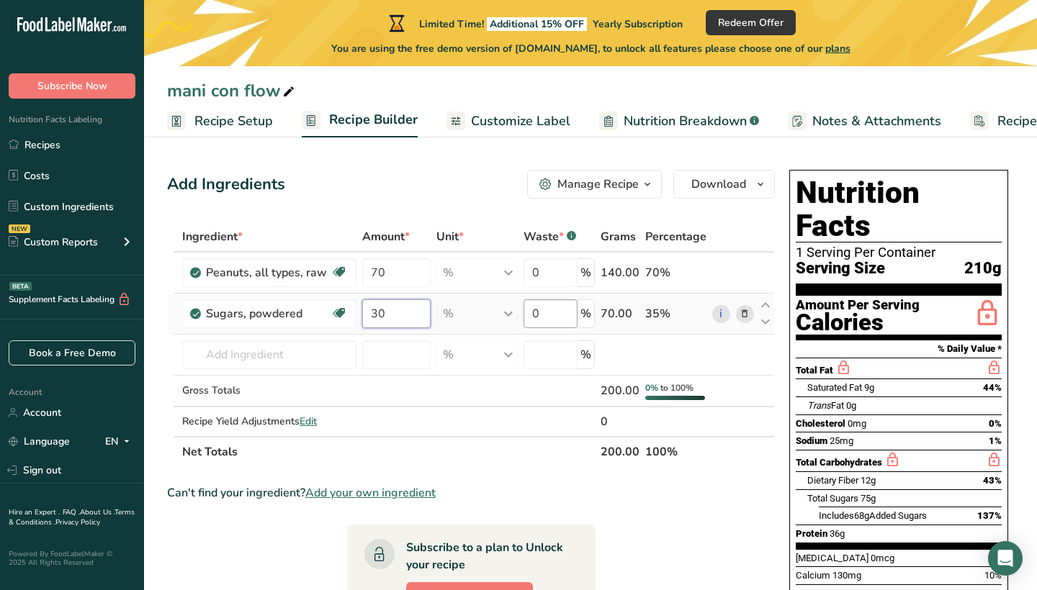
type input "30"
click at [559, 320] on div "Ingredient * Amount * Unit * Waste * .a-a{fill:#347362;}.b-a{fill:#fff;} Grams …" at bounding box center [471, 345] width 608 height 246
click at [673, 510] on section "Ingredient * Amount * Unit * Waste * .a-a{fill:#347362;}.b-a{fill:#fff;} Grams …" at bounding box center [471, 582] width 608 height 721
click at [638, 185] on div "Manage Recipe" at bounding box center [597, 184] width 81 height 17
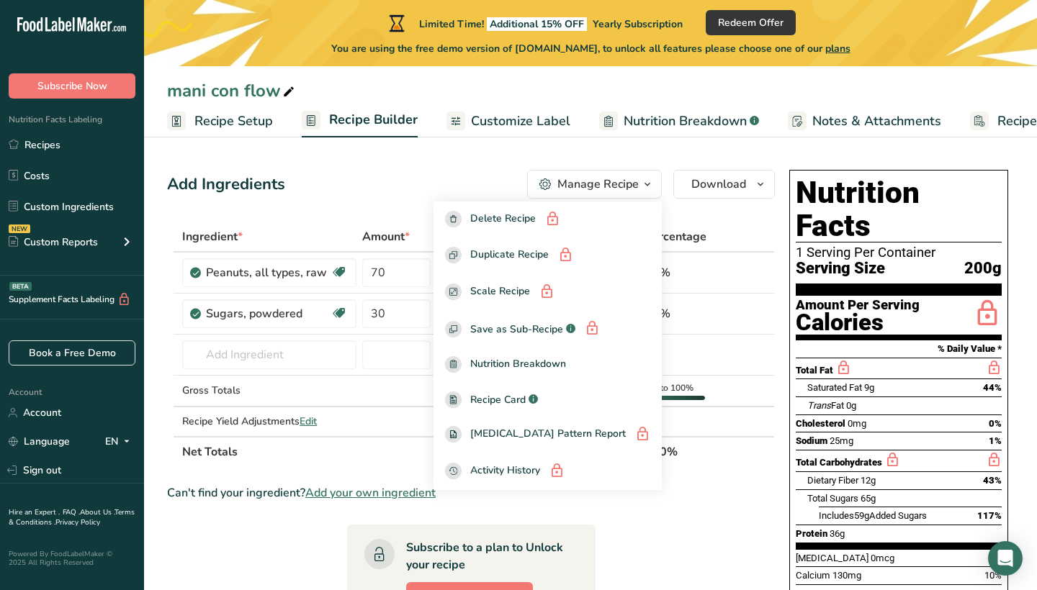
click at [484, 166] on div "Add Ingredients Manage Recipe Delete Recipe Duplicate Recipe Scale Recipe Save …" at bounding box center [475, 564] width 616 height 801
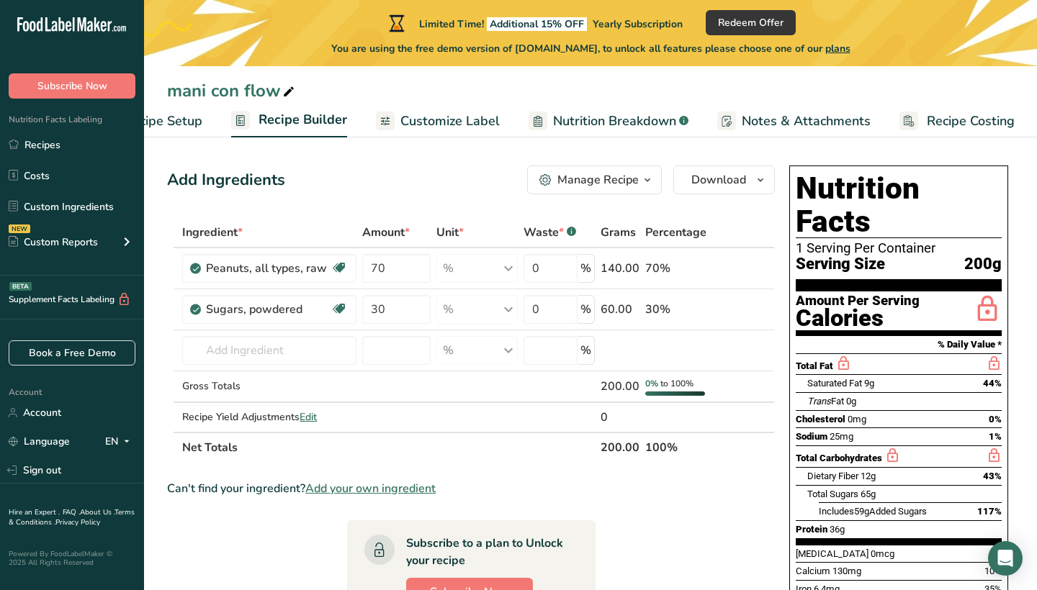
scroll to position [1, 0]
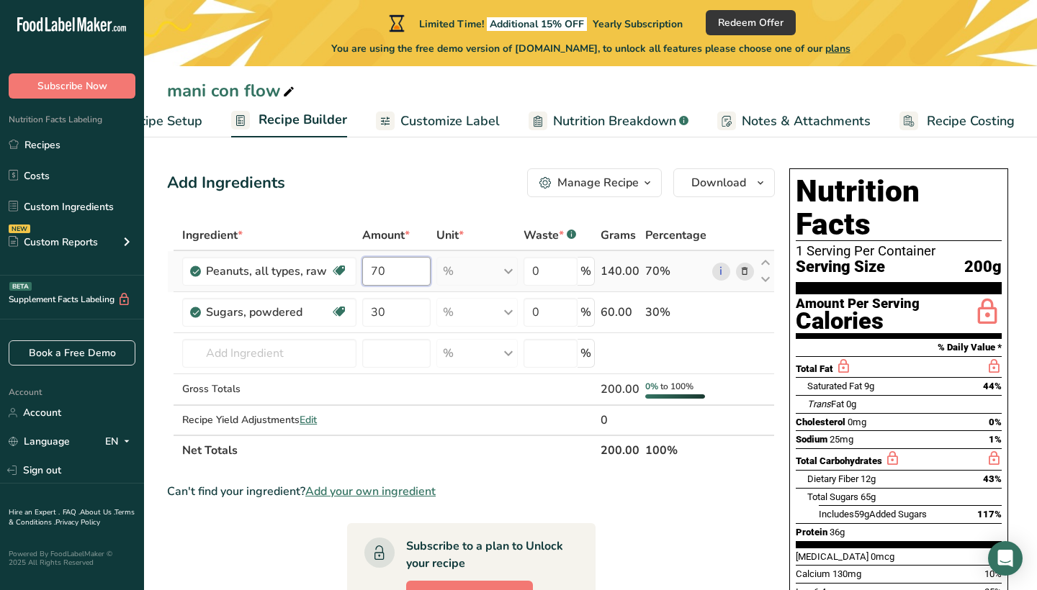
click at [387, 275] on input "70" at bounding box center [396, 271] width 69 height 29
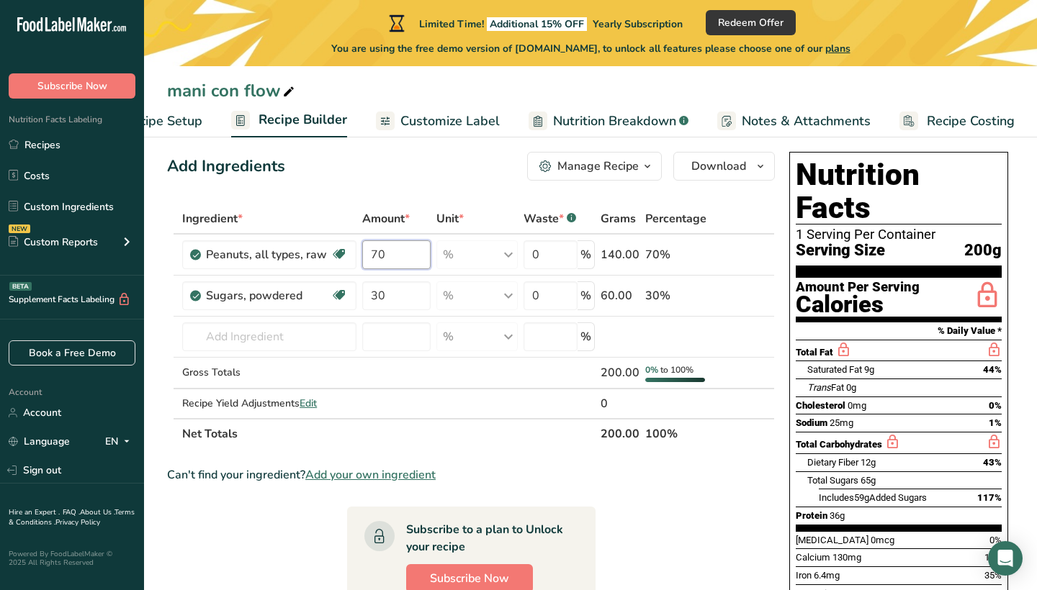
scroll to position [19, 0]
type input "7"
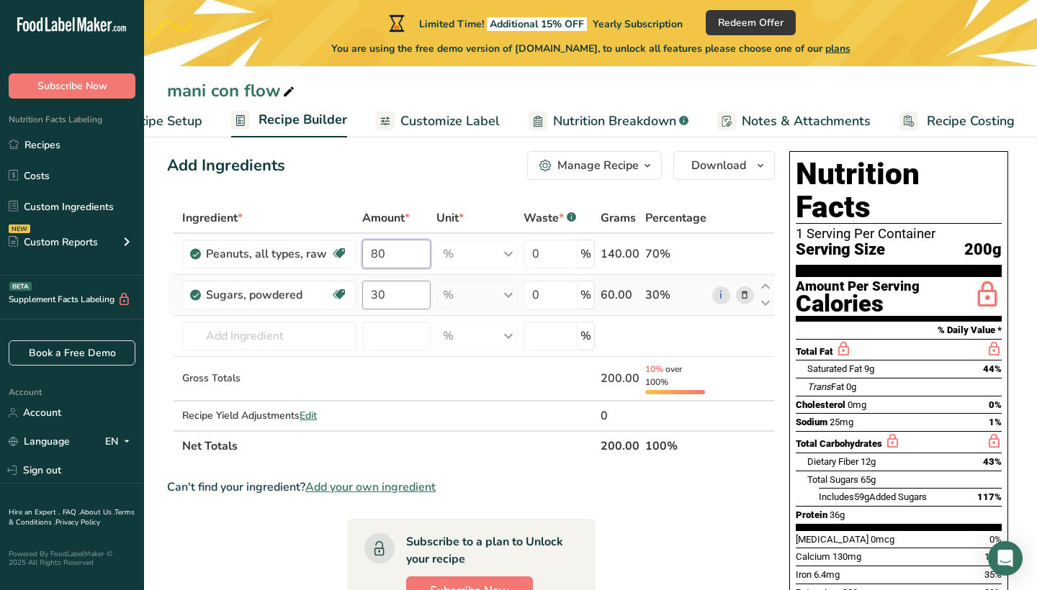
type input "80"
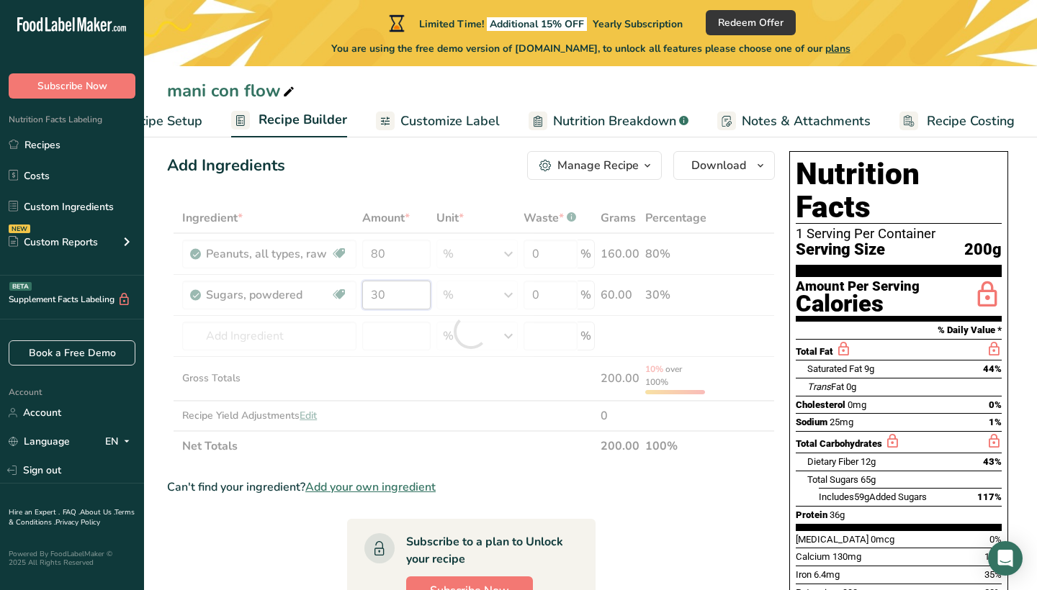
click at [384, 300] on div "Ingredient * Amount * Unit * Waste * .a-a{fill:#347362;}.b-a{fill:#fff;} Grams …" at bounding box center [471, 332] width 608 height 259
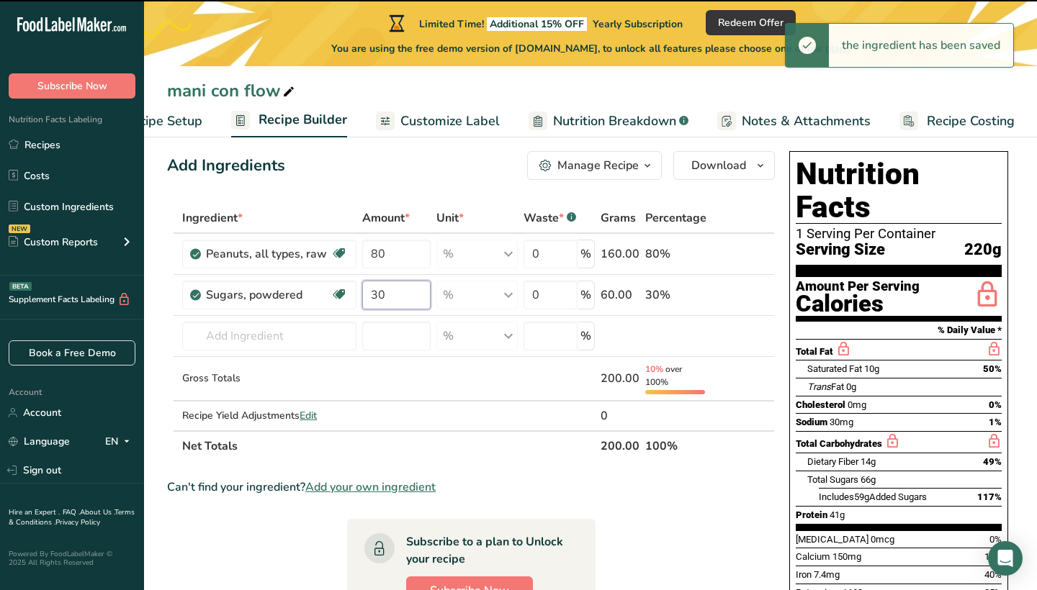
type input "3"
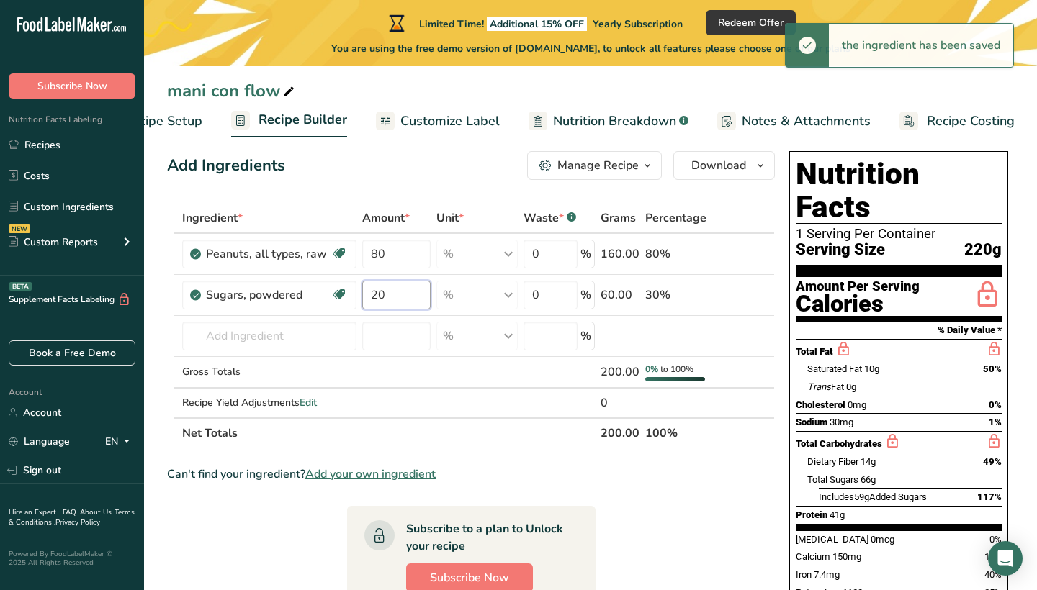
type input "20"
click at [632, 474] on div "Can't find your ingredient? Add your own ingredient" at bounding box center [471, 474] width 608 height 17
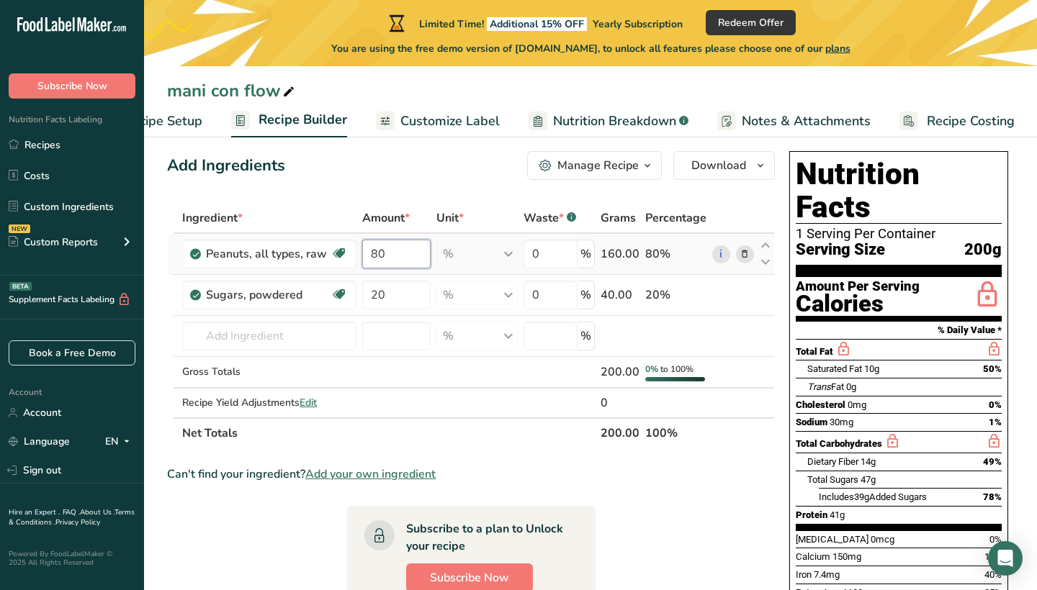
click at [392, 256] on input "80" at bounding box center [396, 254] width 69 height 29
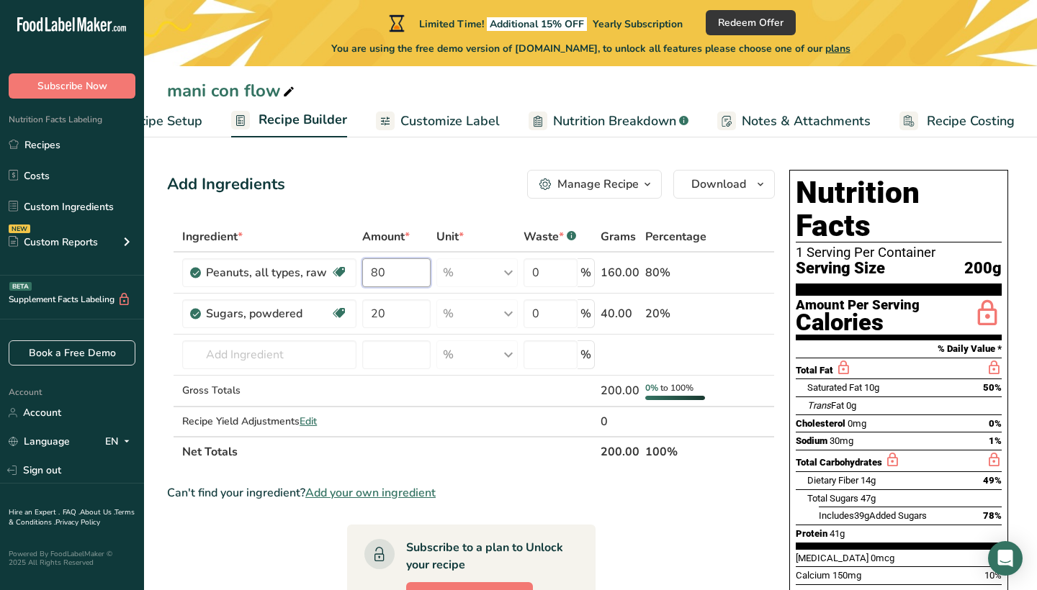
scroll to position [0, 0]
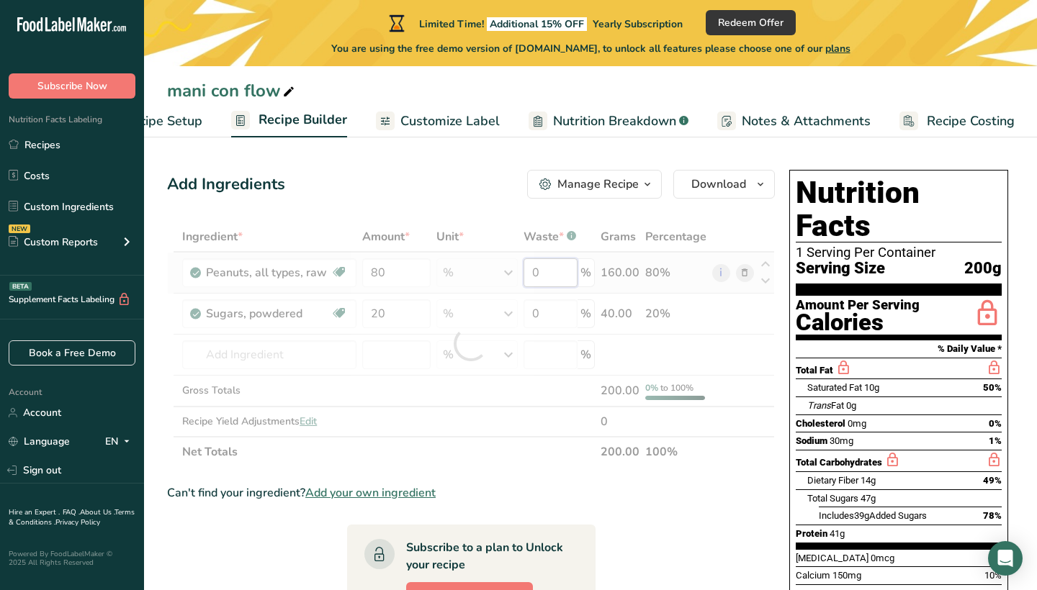
click at [549, 273] on div "Ingredient * Amount * Unit * Waste * .a-a{fill:#347362;}.b-a{fill:#fff;} Grams …" at bounding box center [471, 345] width 608 height 246
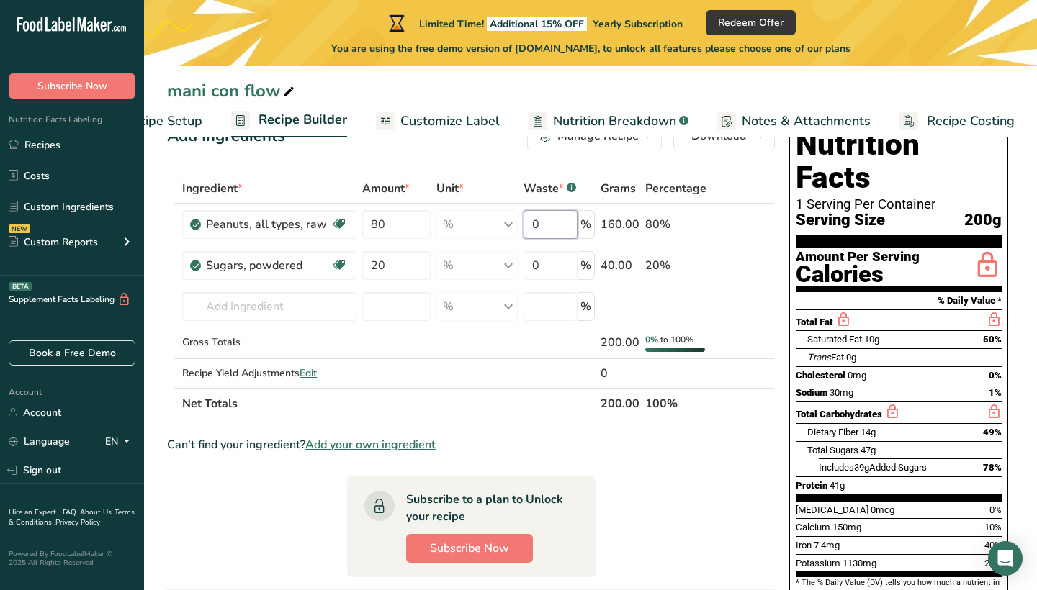
scroll to position [46, 0]
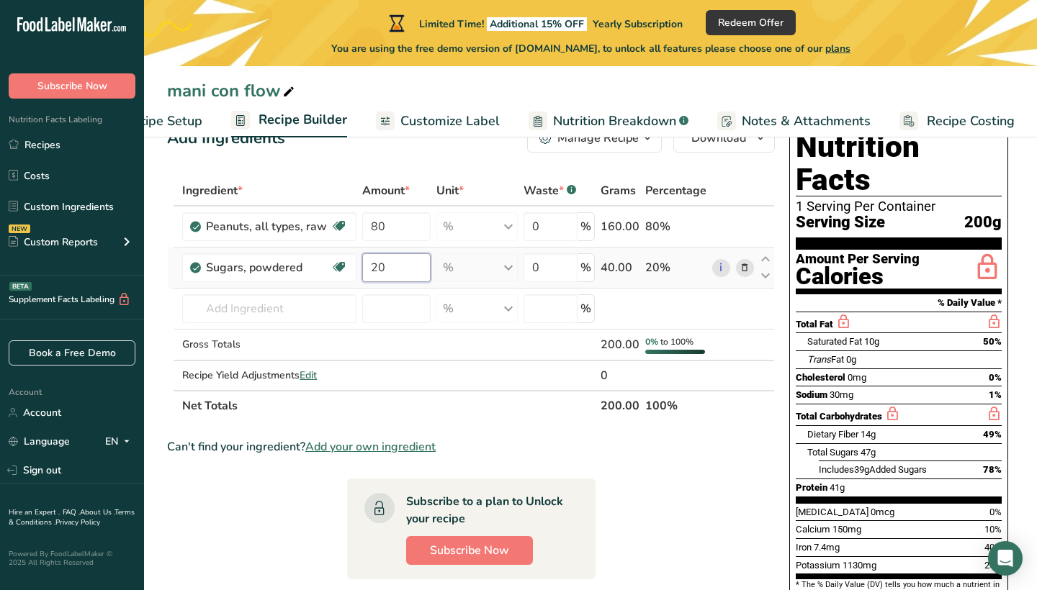
click at [392, 272] on div "Ingredient * Amount * Unit * Waste * .a-a{fill:#347362;}.b-a{fill:#fff;} Grams …" at bounding box center [471, 299] width 608 height 246
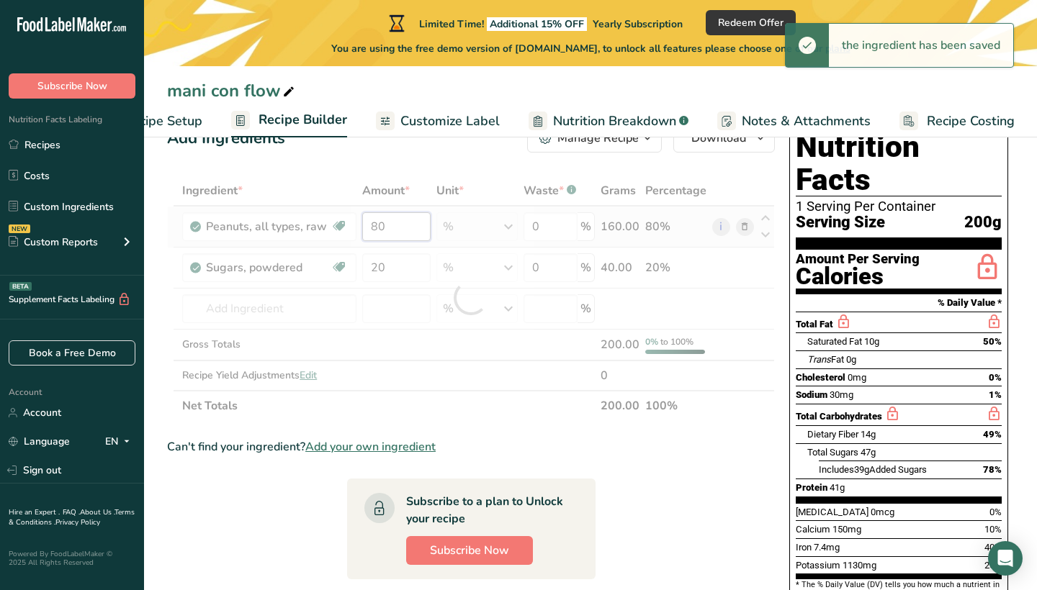
click at [387, 225] on div "Ingredient * Amount * Unit * Waste * .a-a{fill:#347362;}.b-a{fill:#fff;} Grams …" at bounding box center [471, 299] width 608 height 246
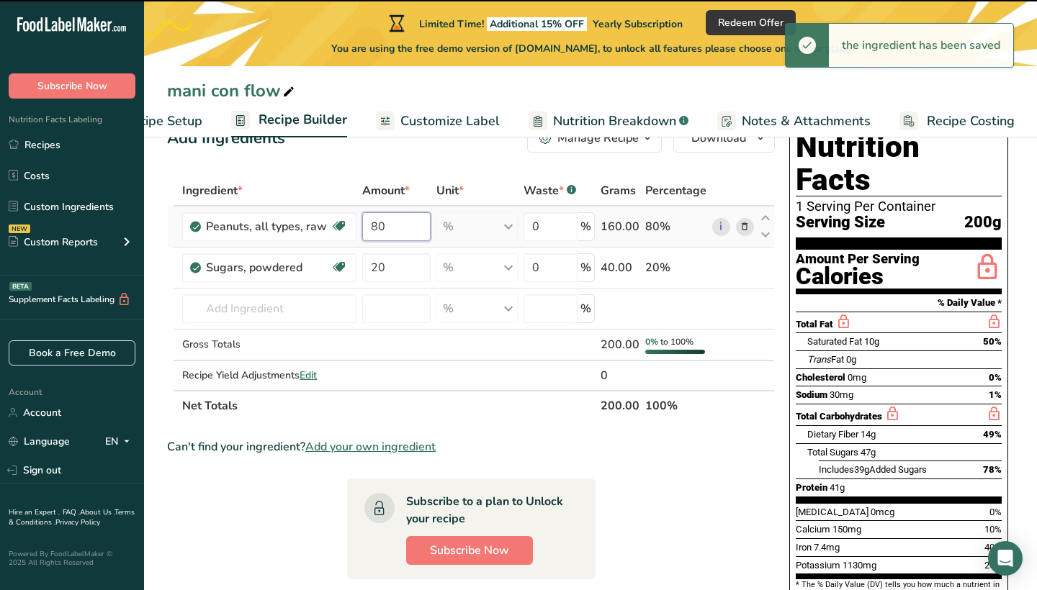
type input "8"
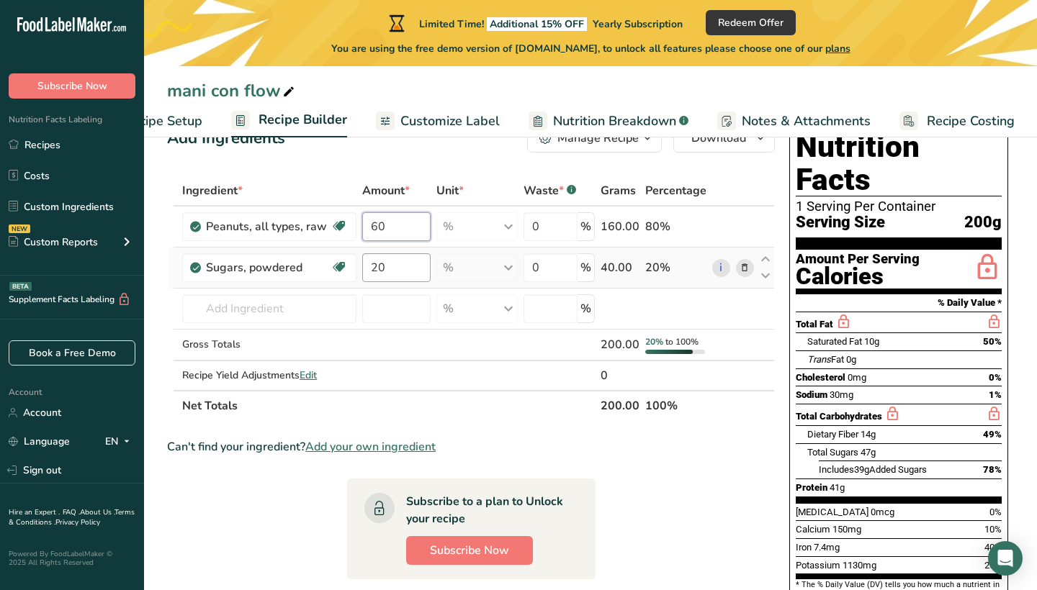
type input "60"
click at [388, 275] on div "Ingredient * Amount * Unit * Waste * .a-a{fill:#347362;}.b-a{fill:#fff;} Grams …" at bounding box center [471, 299] width 608 height 246
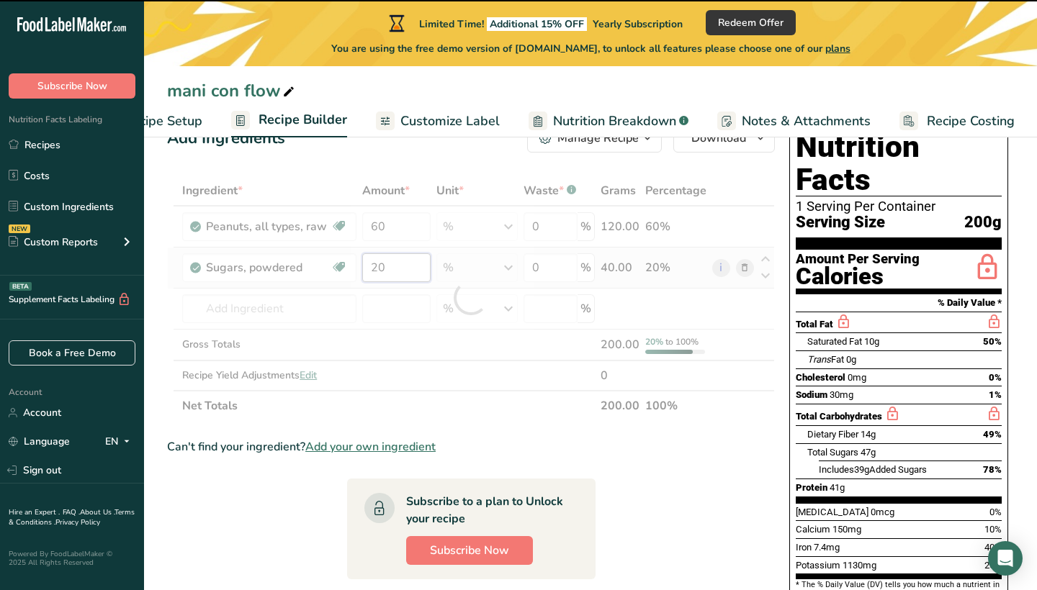
type input "2"
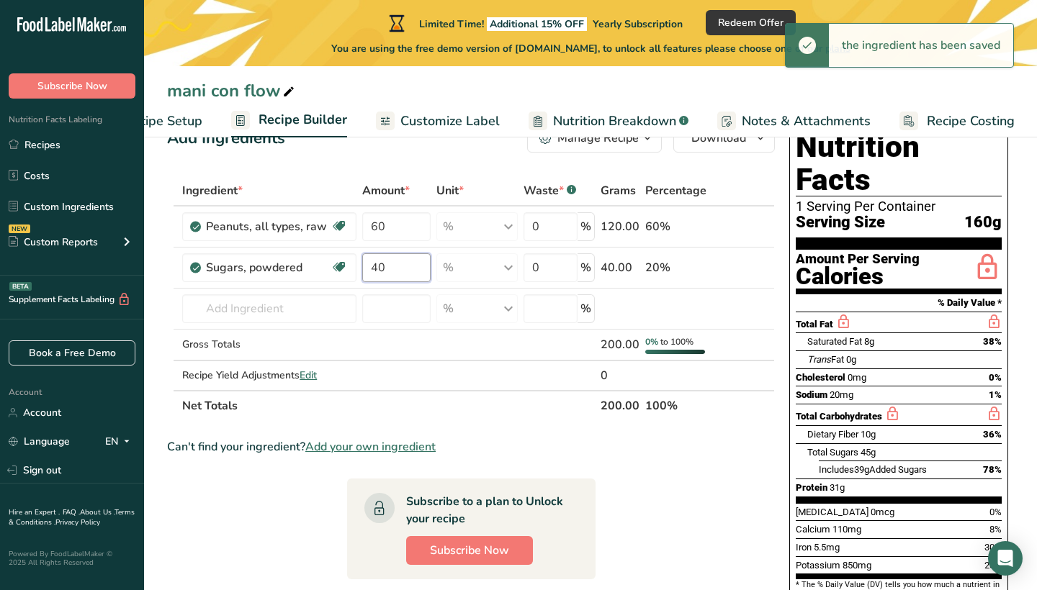
type input "40"
click at [674, 462] on section "Ingredient * Amount * Unit * Waste * .a-a{fill:#347362;}.b-a{fill:#fff;} Grams …" at bounding box center [471, 521] width 608 height 691
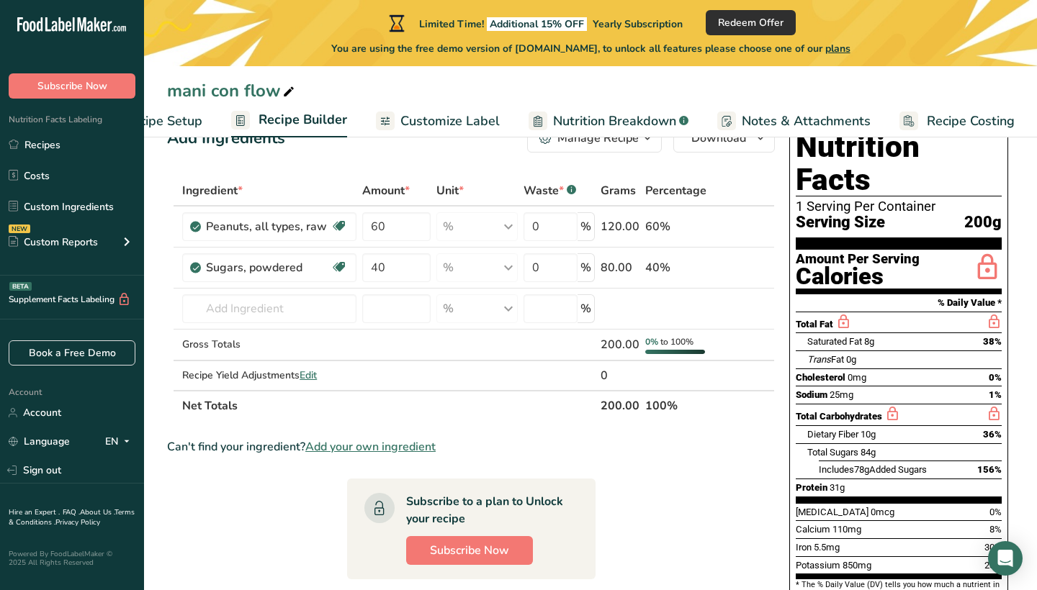
click at [745, 28] on span "Redeem Offer" at bounding box center [751, 22] width 66 height 15
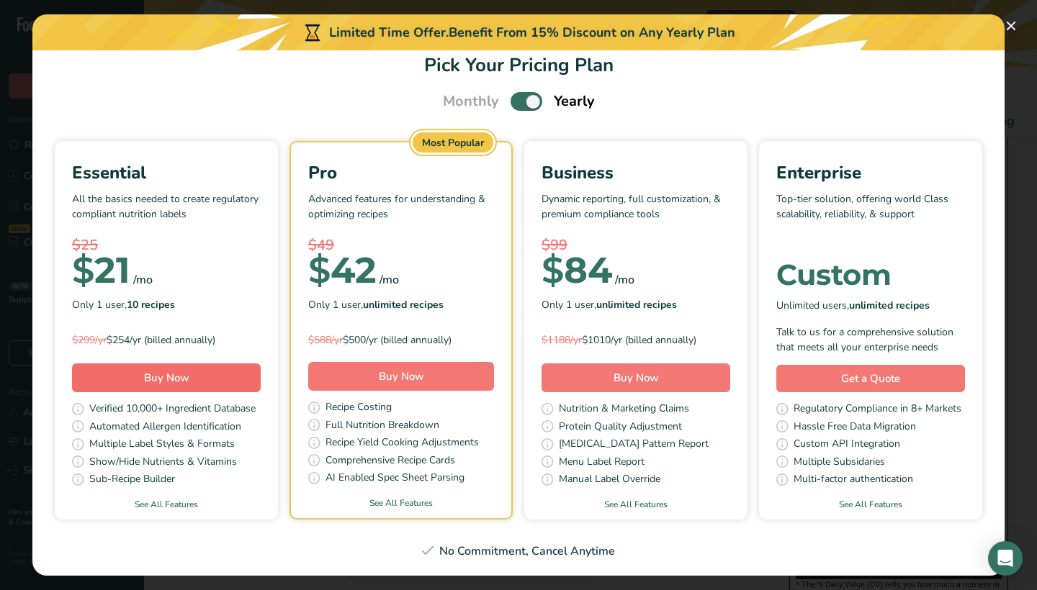
scroll to position [22, 0]
